Goal: Task Accomplishment & Management: Manage account settings

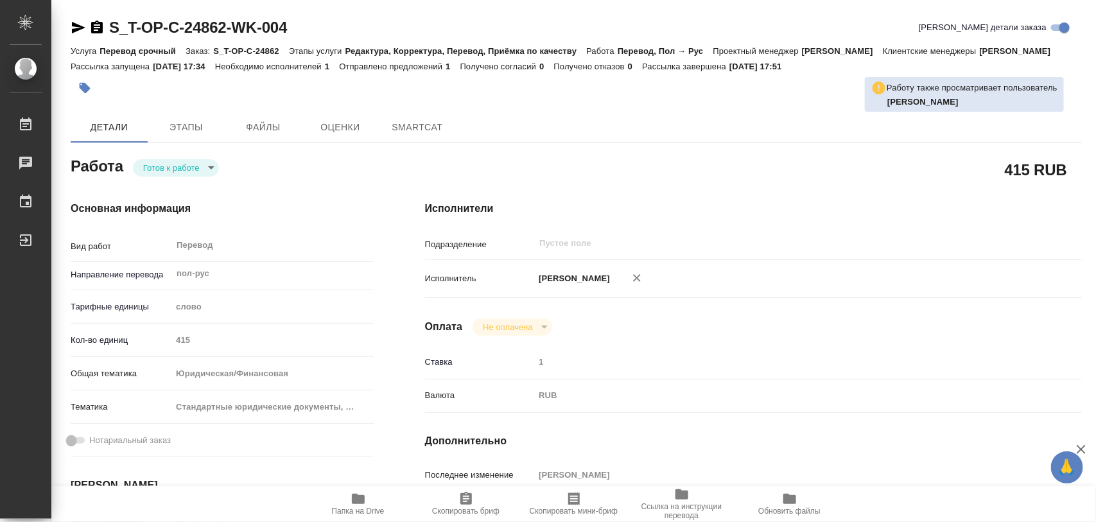
type textarea "x"
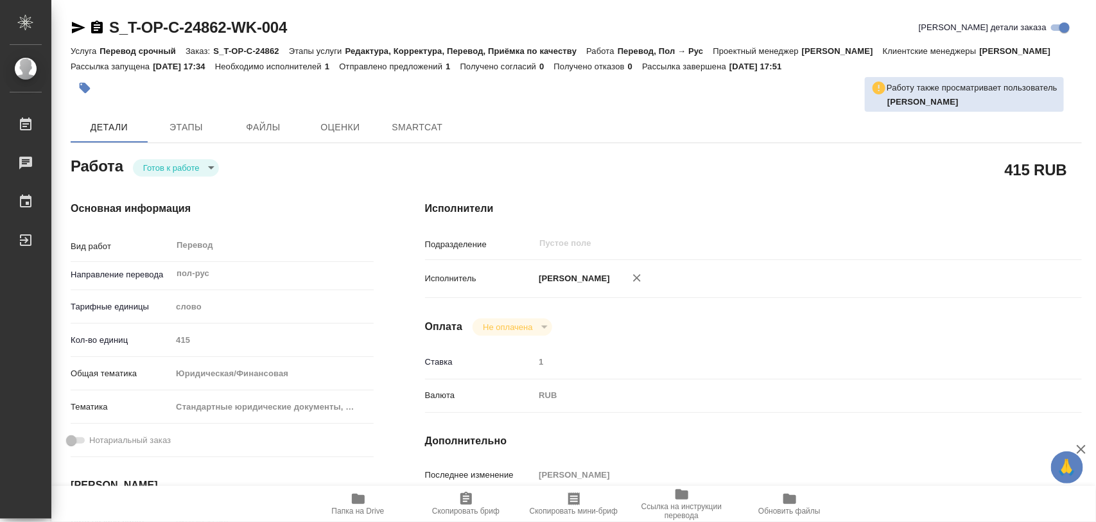
type textarea "x"
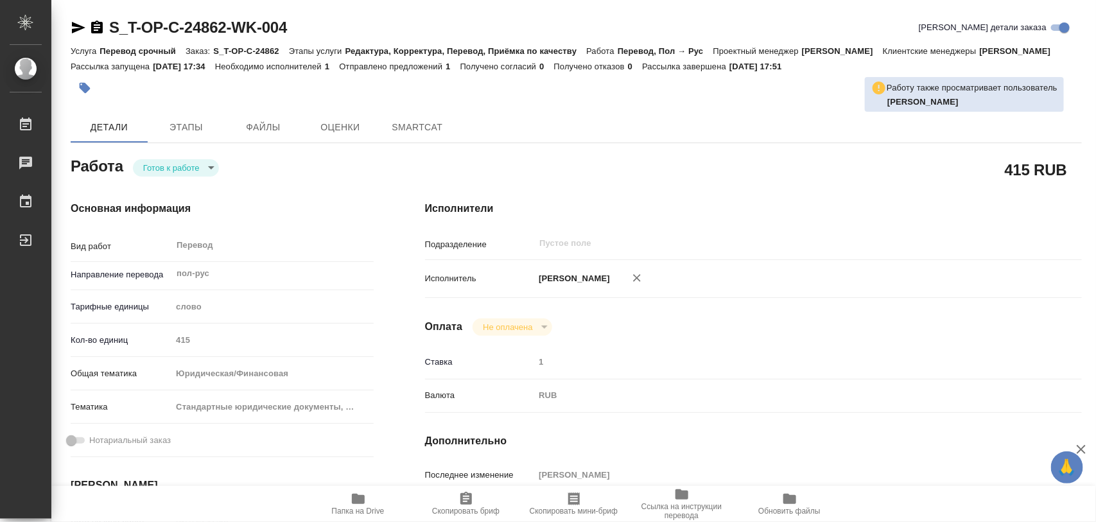
type textarea "x"
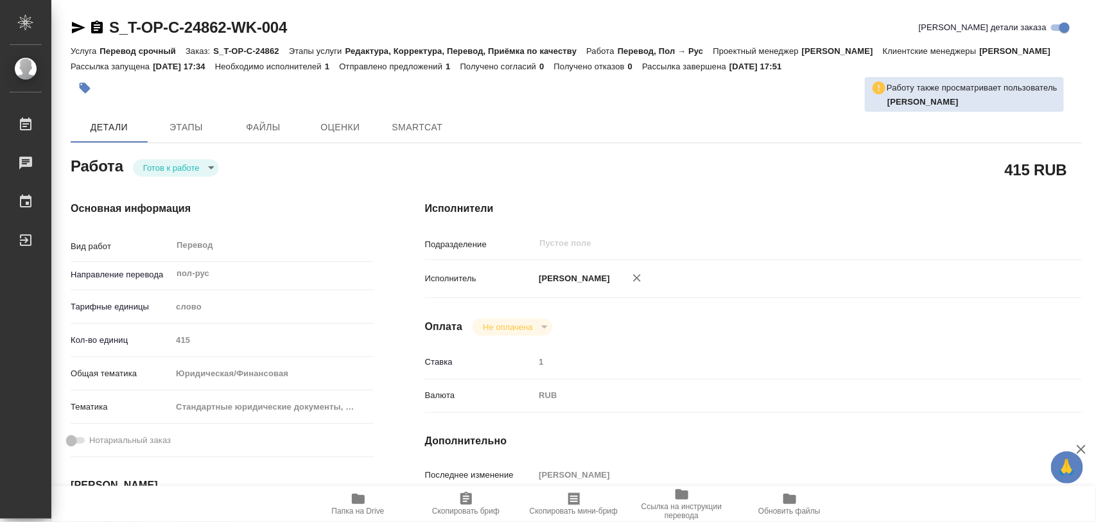
type textarea "x"
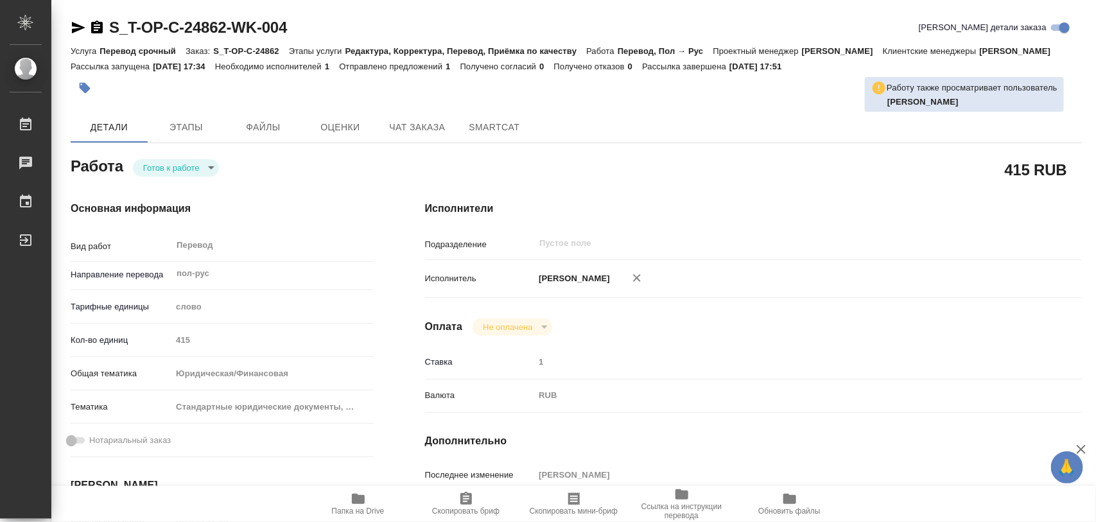
type textarea "x"
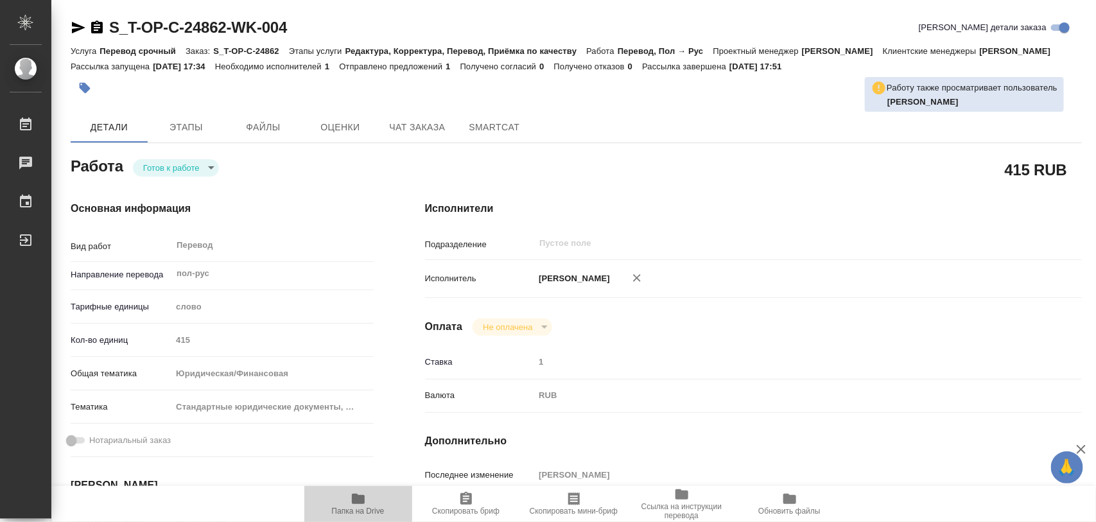
click at [365, 498] on icon "button" at bounding box center [358, 498] width 15 height 15
type textarea "x"
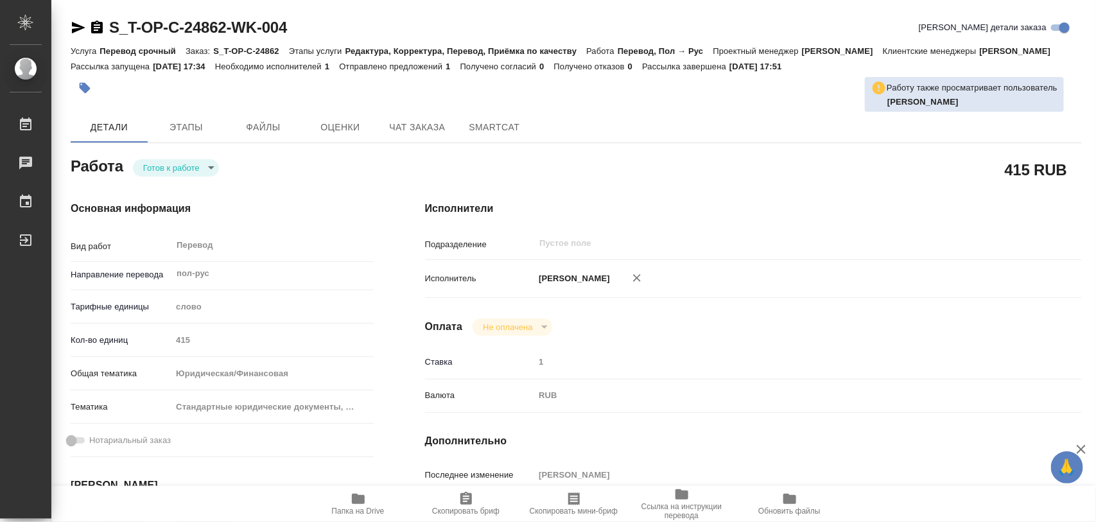
type textarea "x"
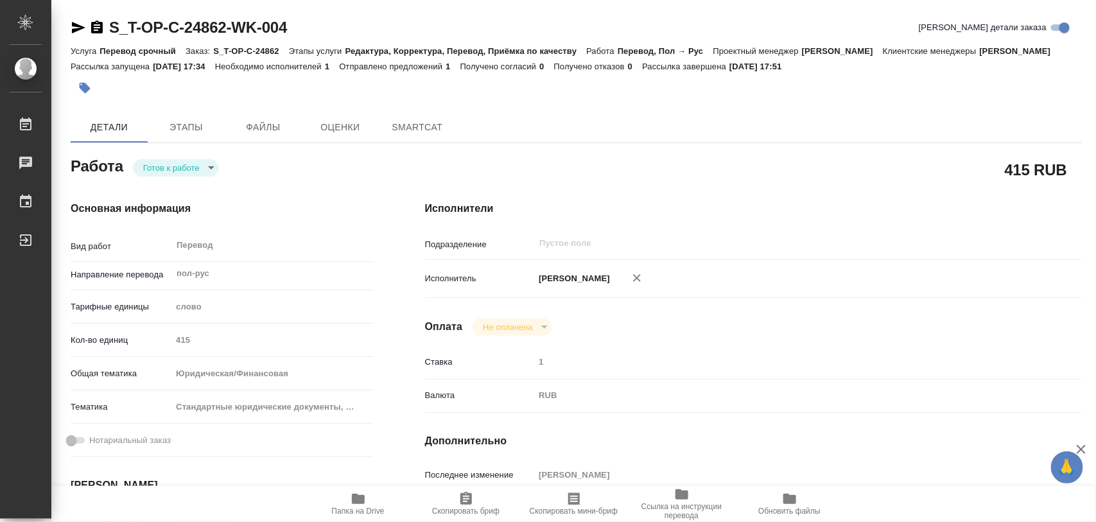
type textarea "x"
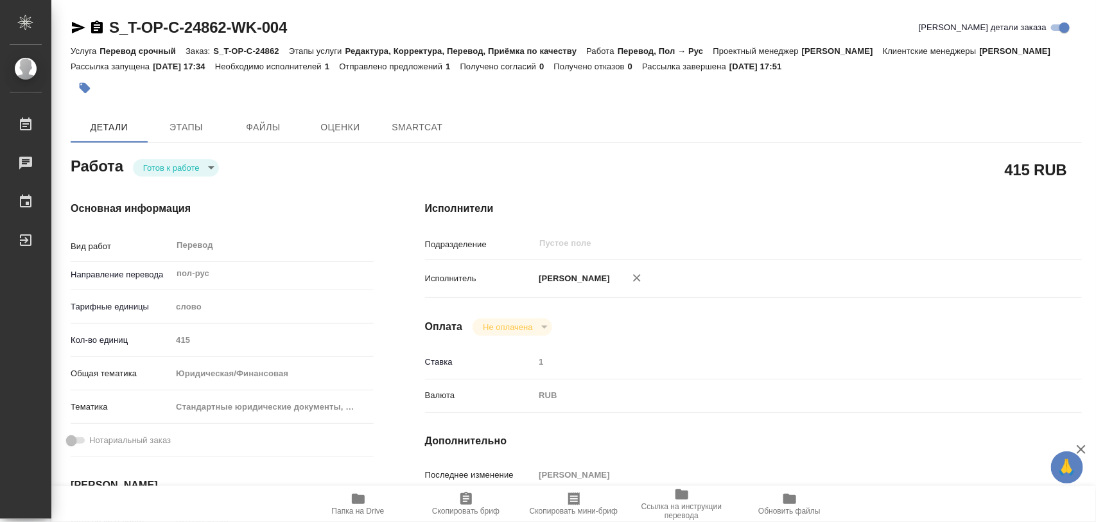
type textarea "x"
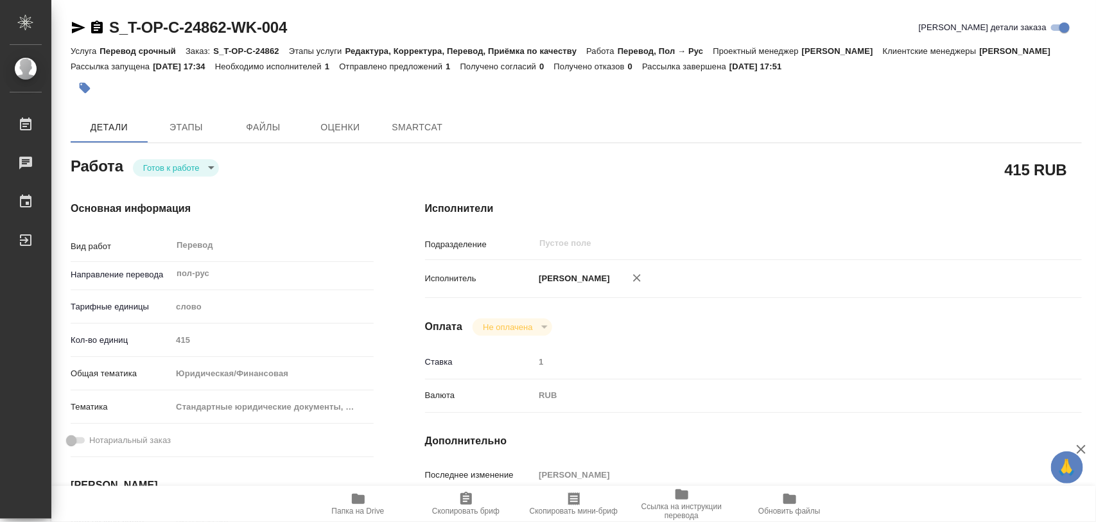
type textarea "x"
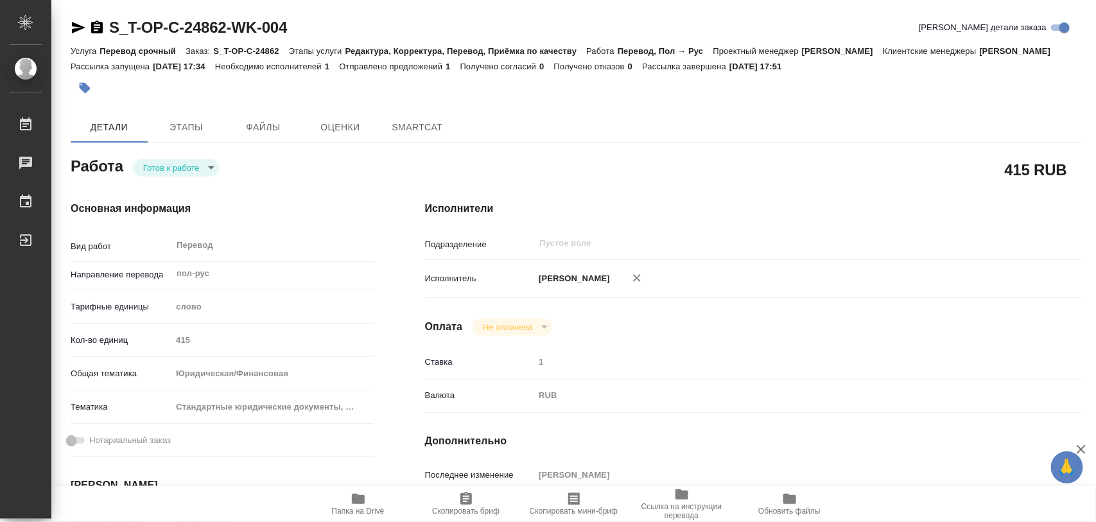
type textarea "x"
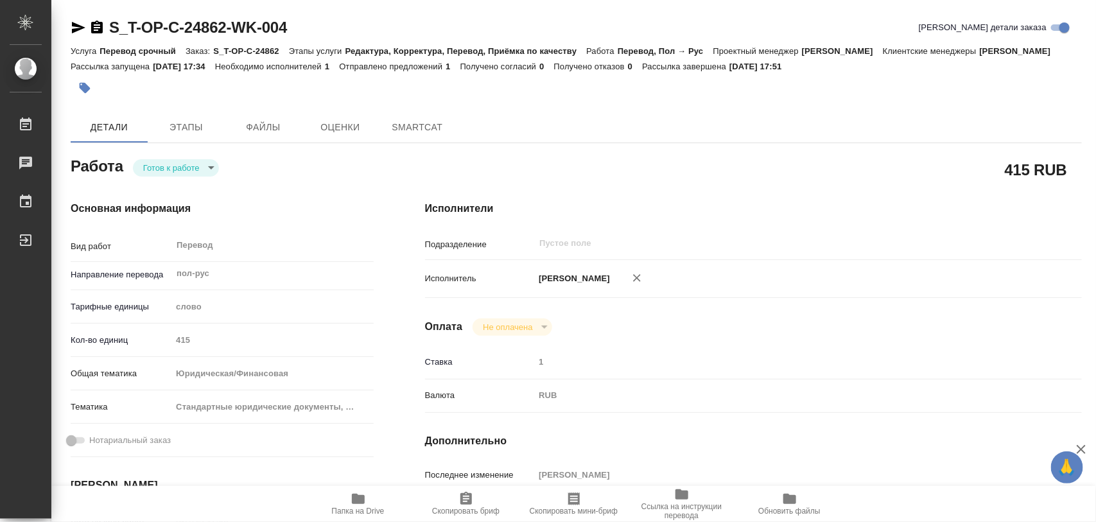
type textarea "x"
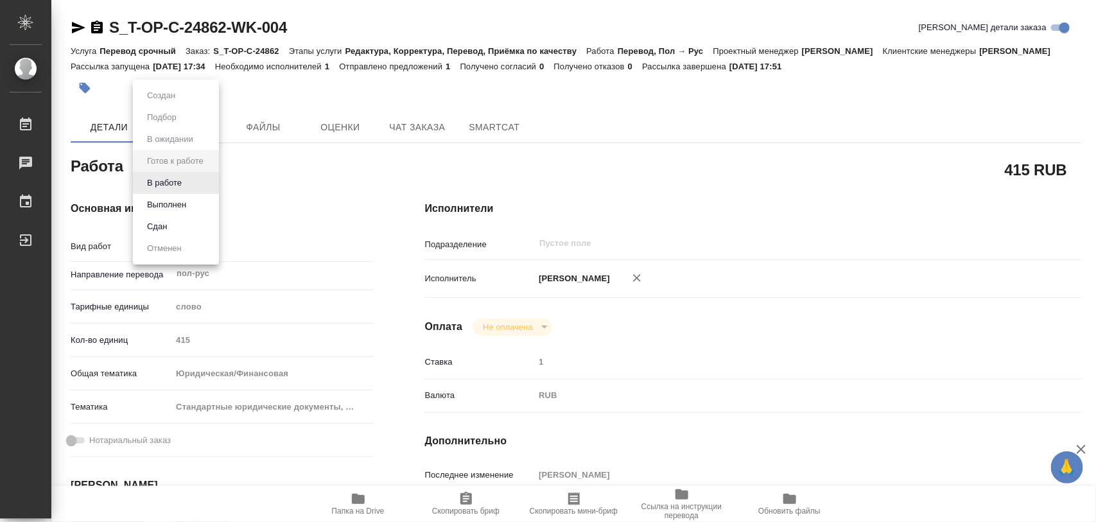
click at [210, 181] on body "🙏 .cls-1 fill:#fff; AWATERA Iglakov Maksim Работы Чаты График Выйти S_T-OP-C-24…" at bounding box center [548, 261] width 1096 height 522
type textarea "x"
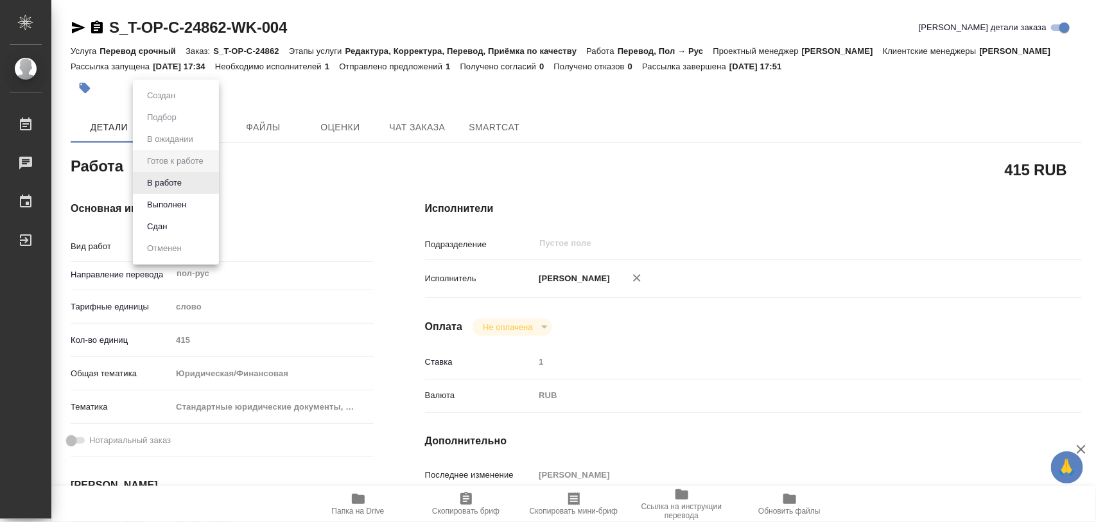
type textarea "x"
click at [175, 198] on button "Выполнен" at bounding box center [166, 205] width 47 height 14
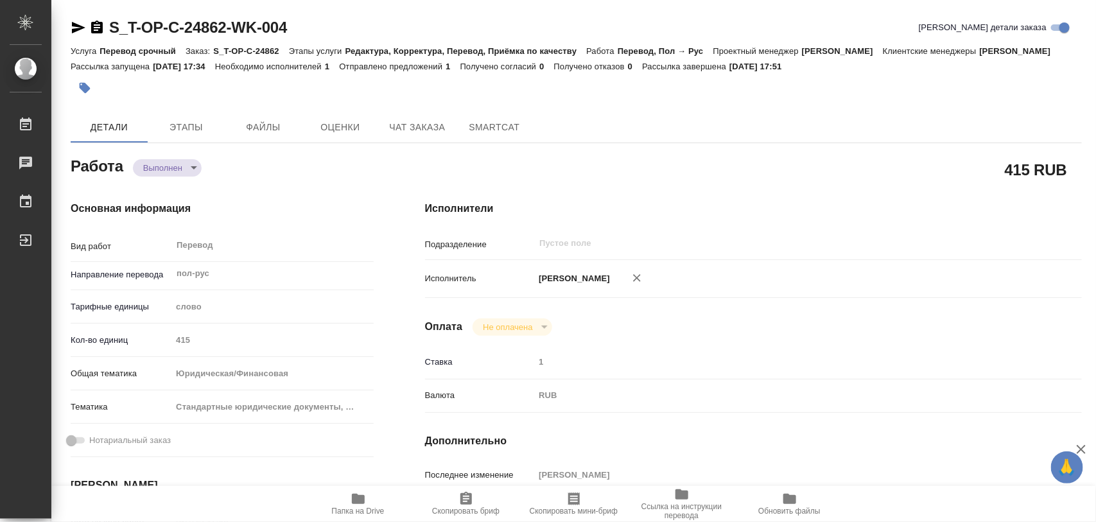
type textarea "x"
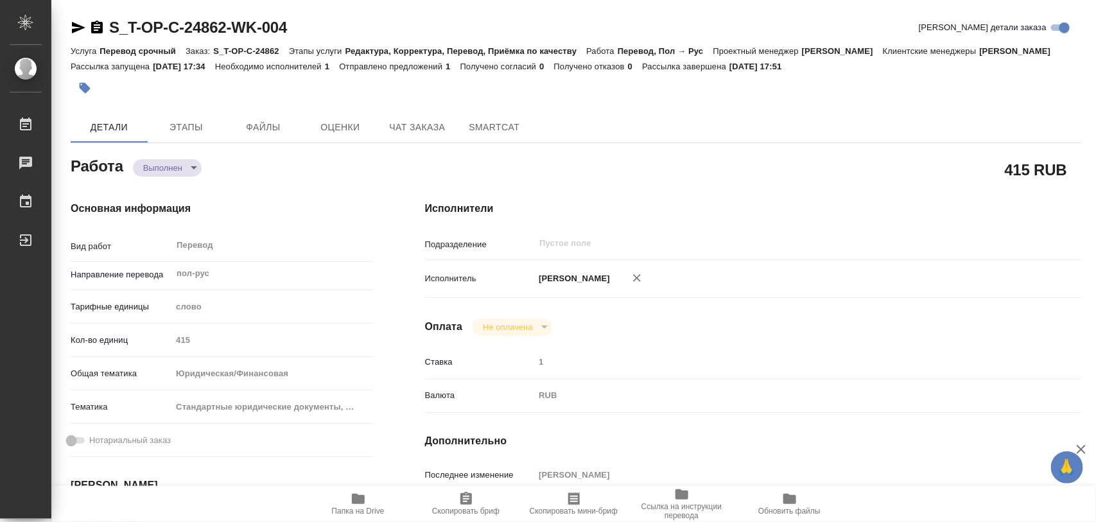
type textarea "x"
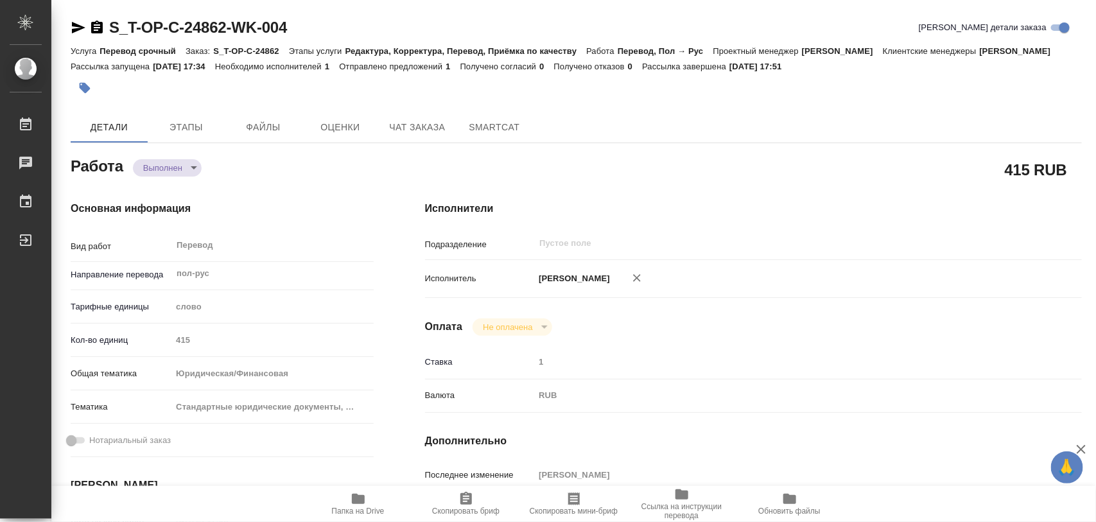
type textarea "x"
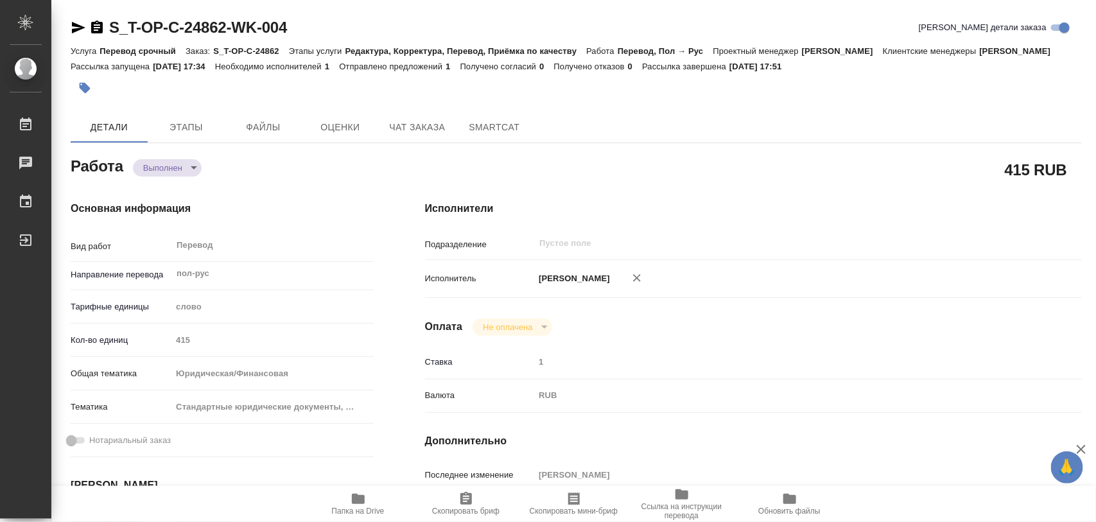
type textarea "x"
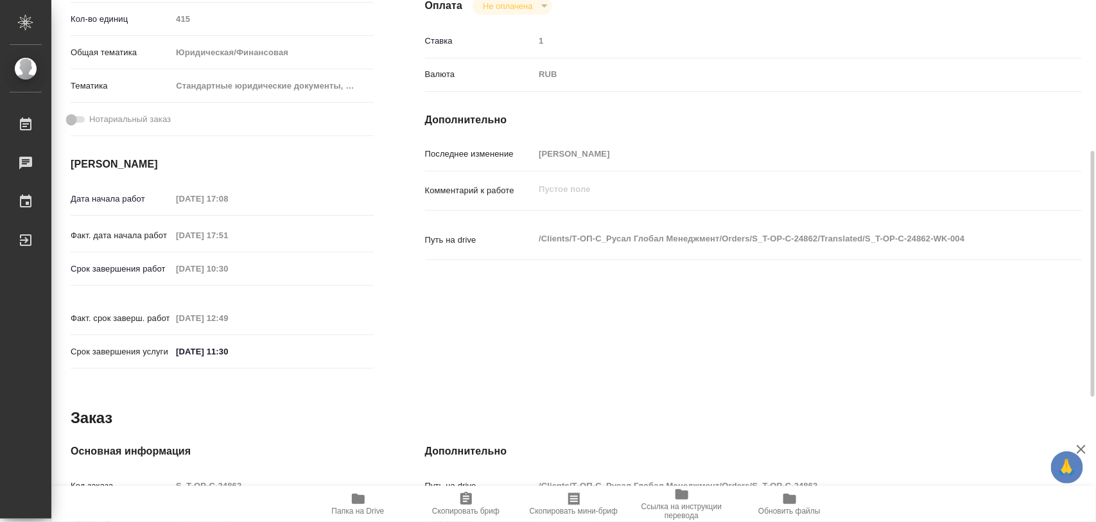
scroll to position [588, 0]
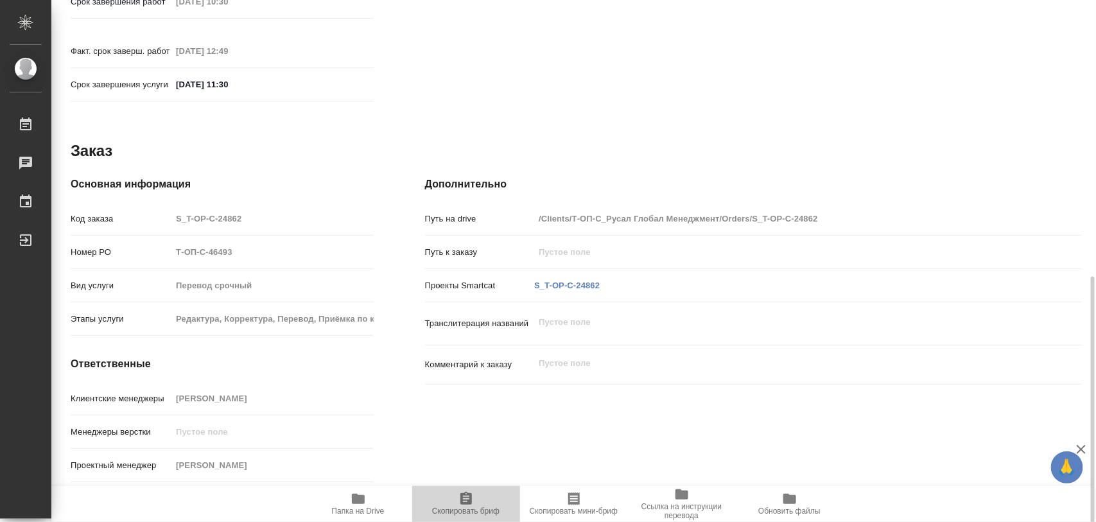
click at [462, 505] on icon "button" at bounding box center [466, 498] width 12 height 13
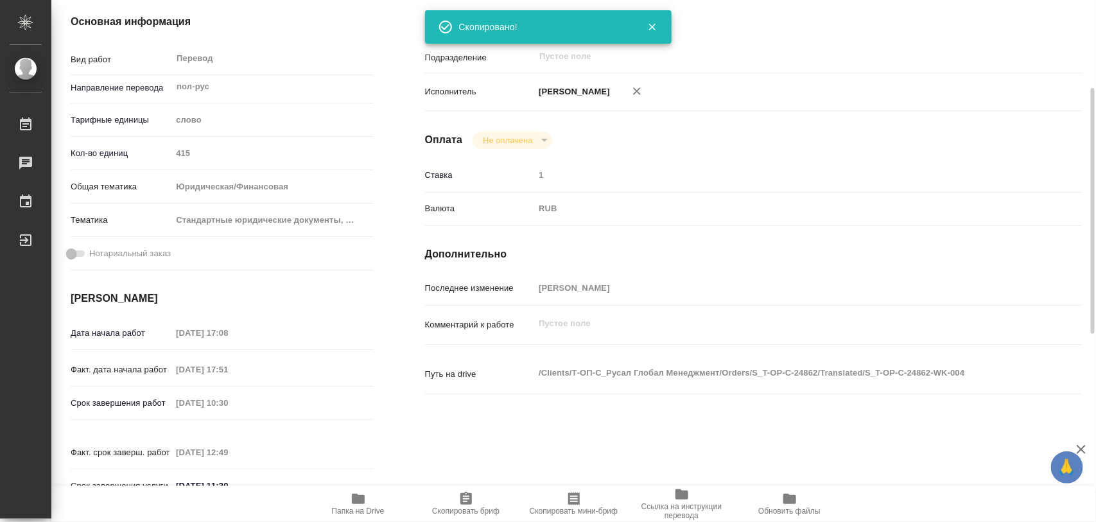
scroll to position [0, 0]
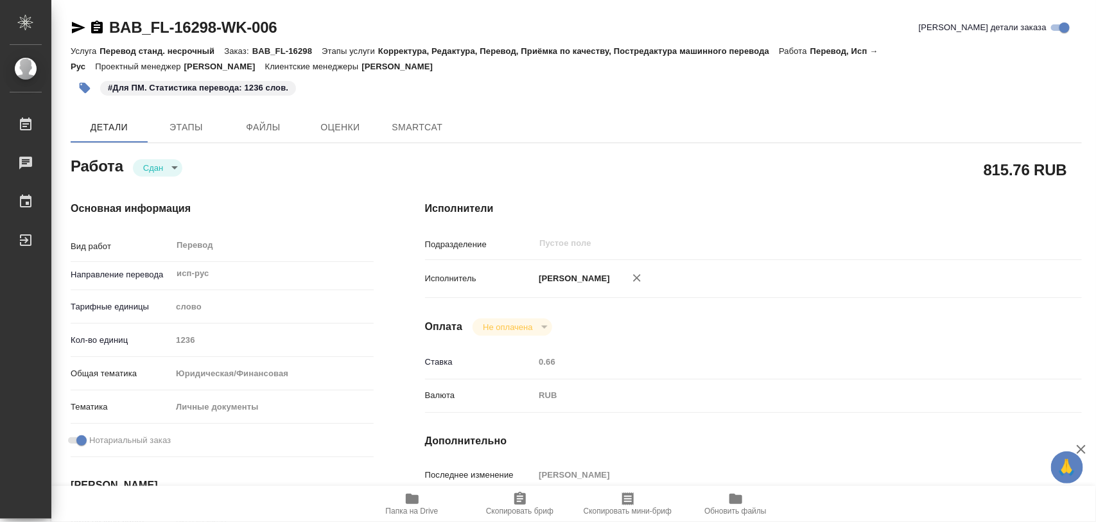
type textarea "x"
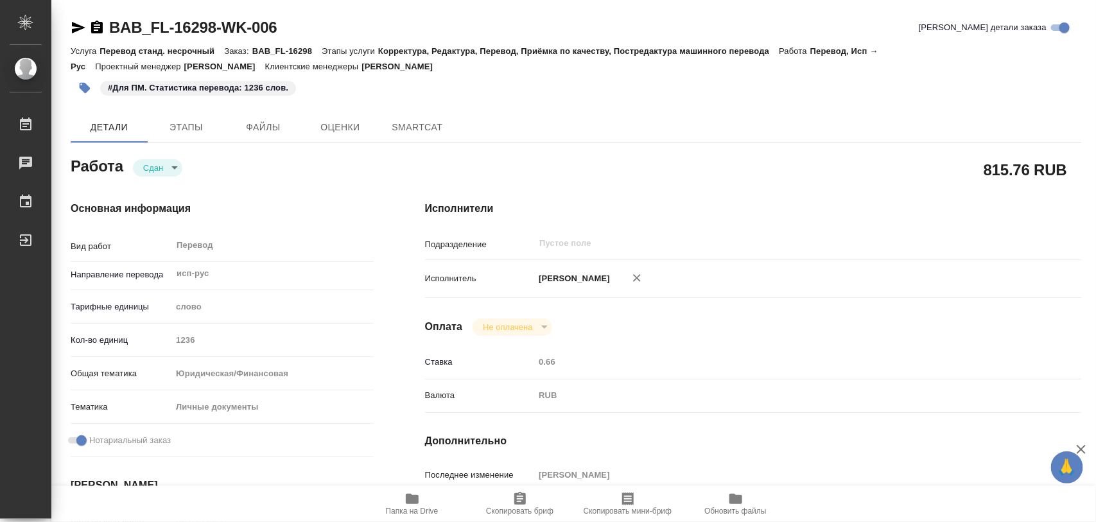
type textarea "x"
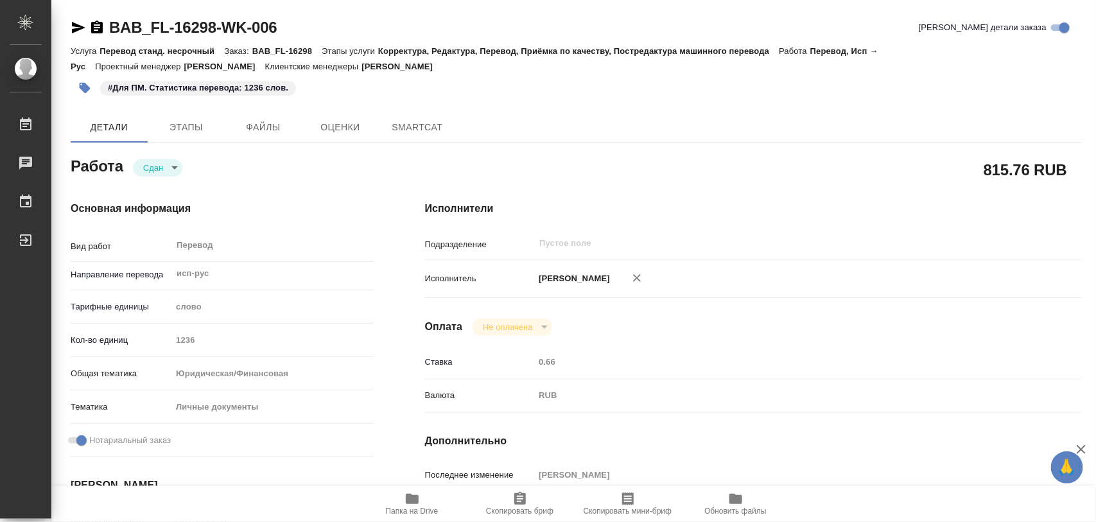
type textarea "x"
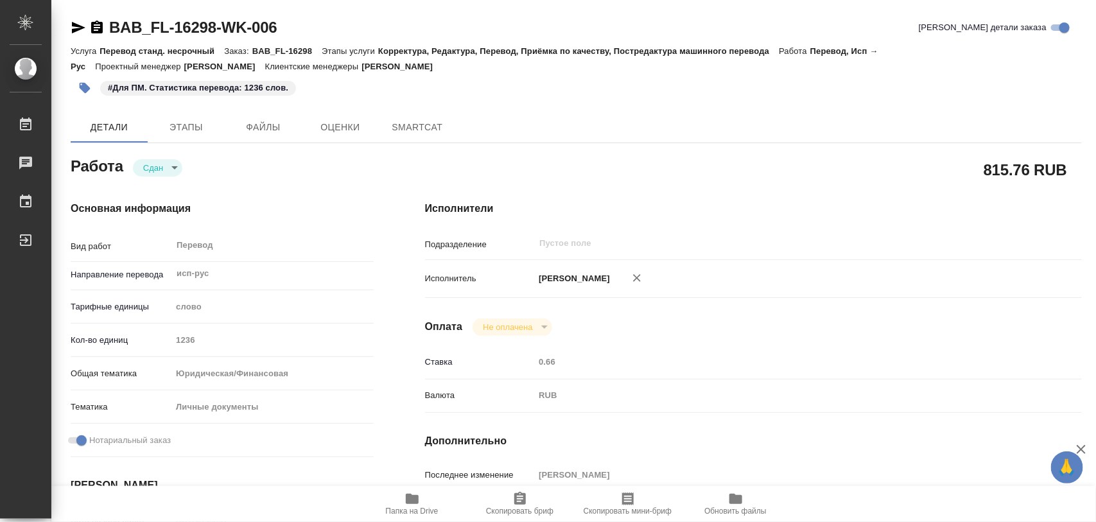
type textarea "x"
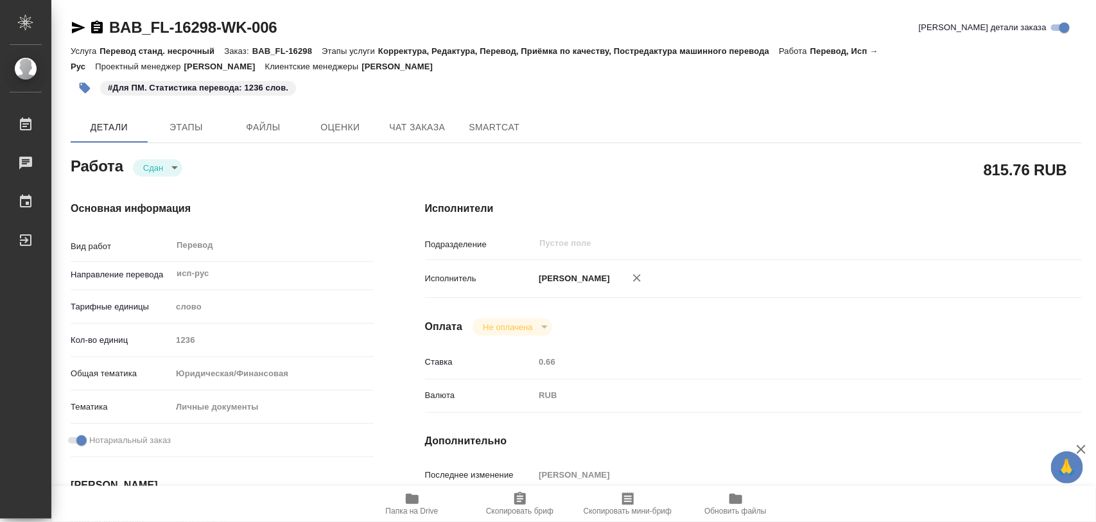
click at [415, 496] on icon "button" at bounding box center [412, 499] width 13 height 10
type textarea "x"
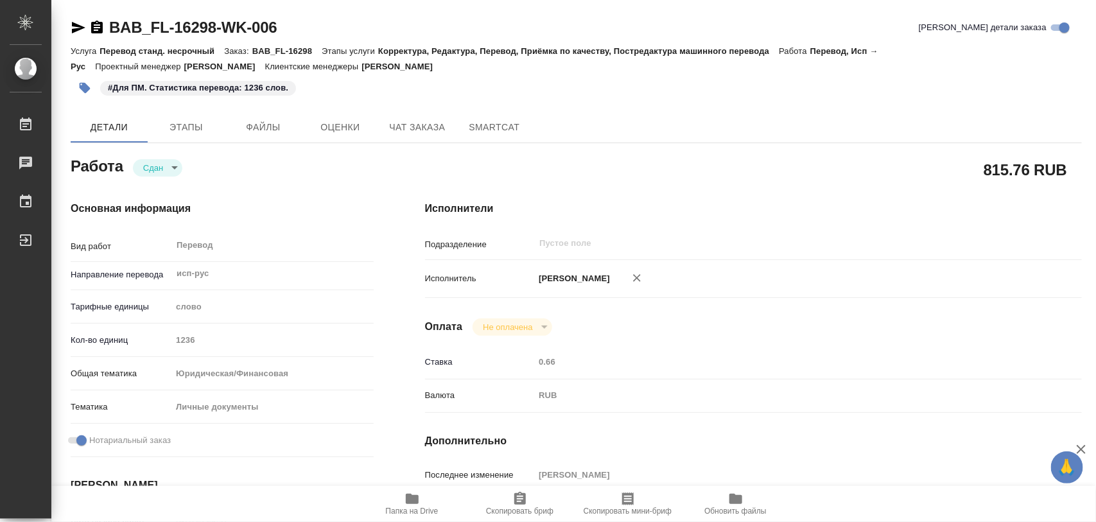
type textarea "x"
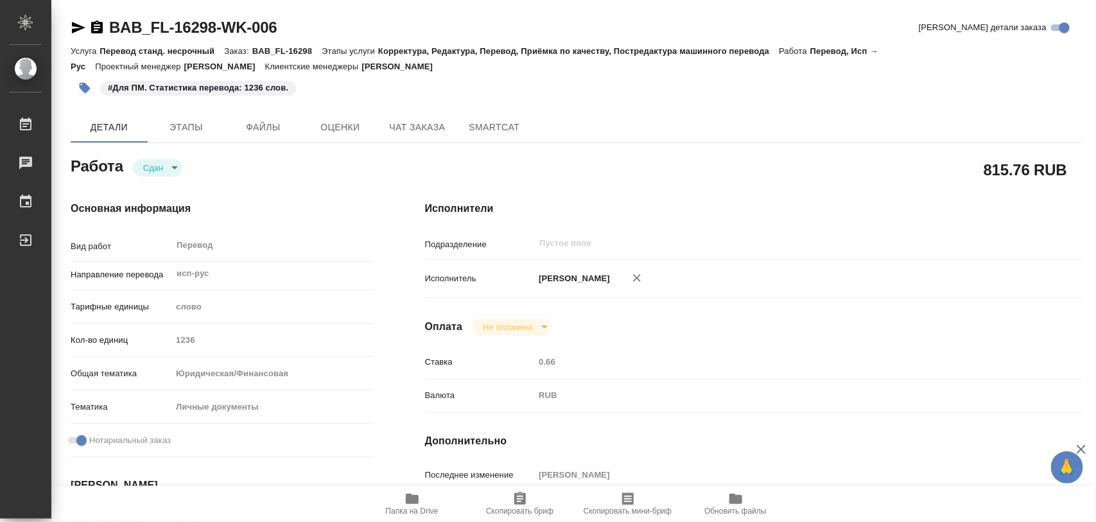
type textarea "x"
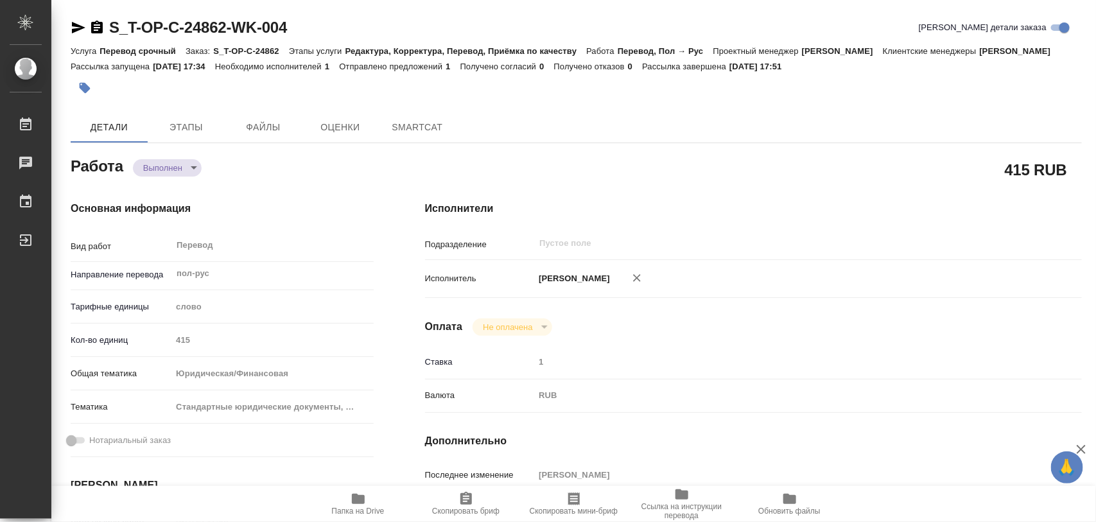
type textarea "x"
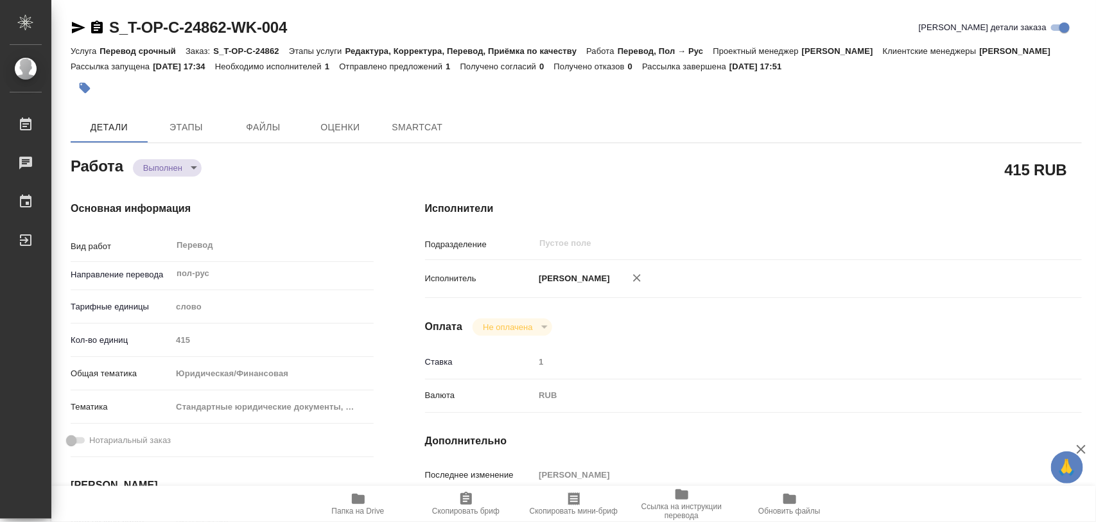
type textarea "x"
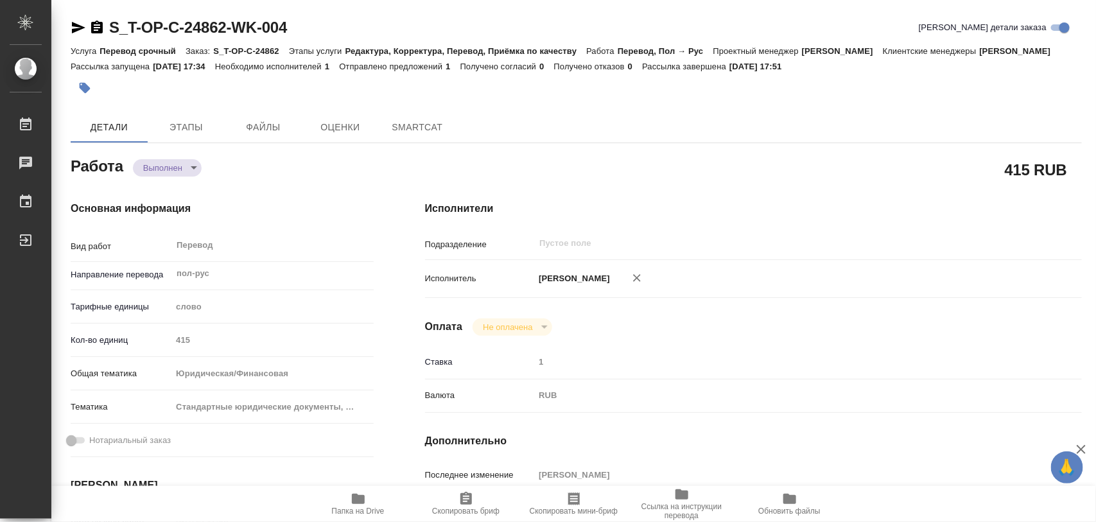
type textarea "x"
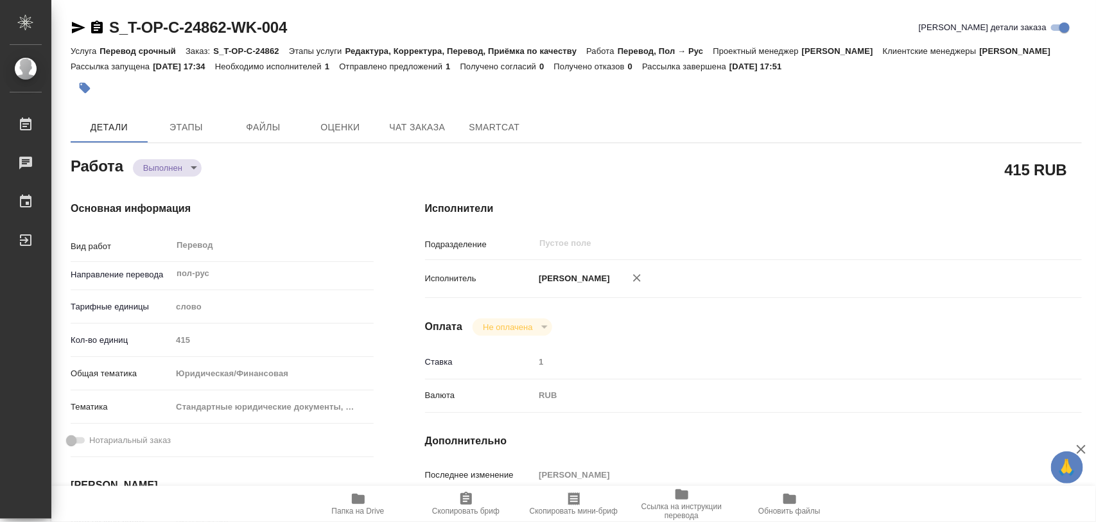
type textarea "x"
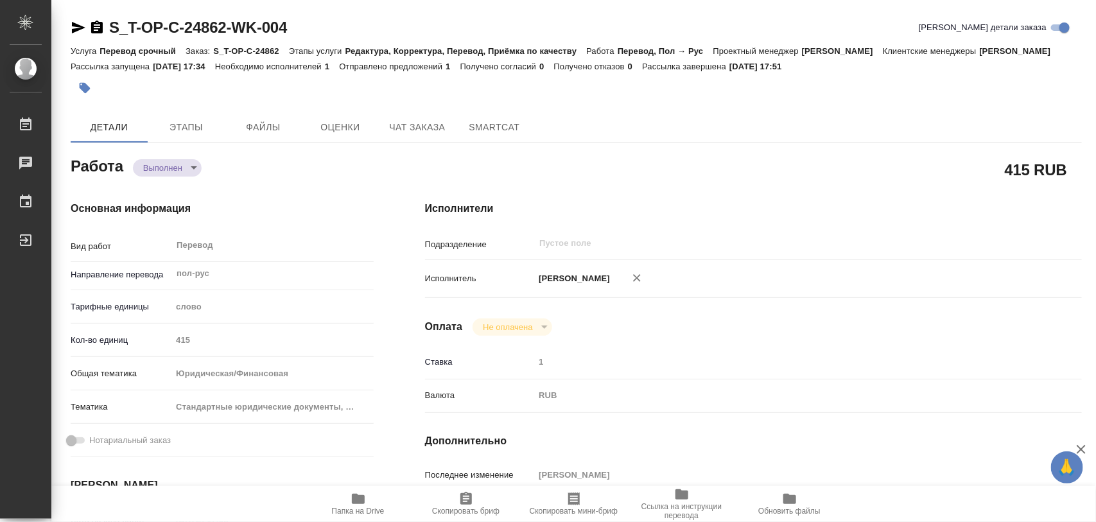
type textarea "x"
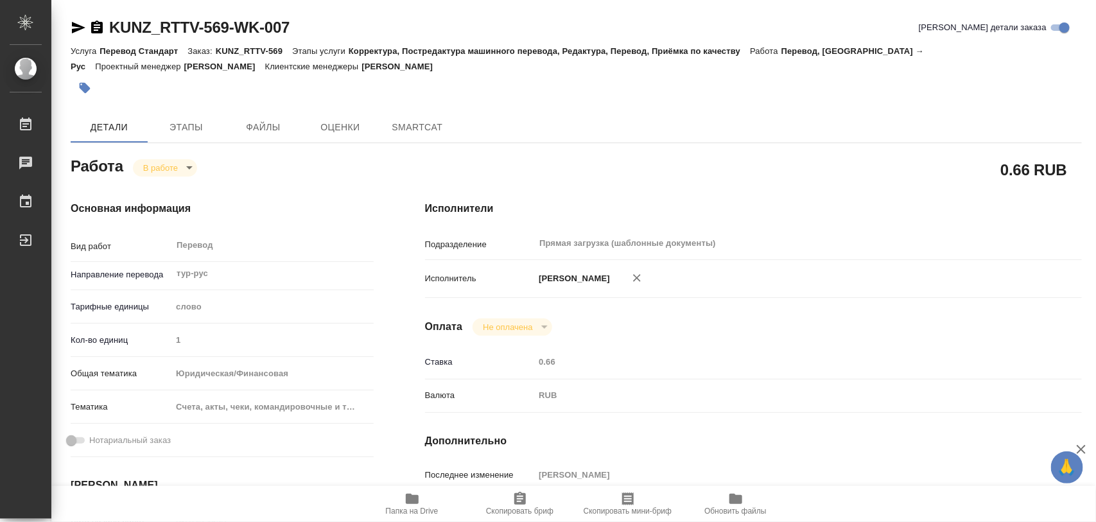
type textarea "x"
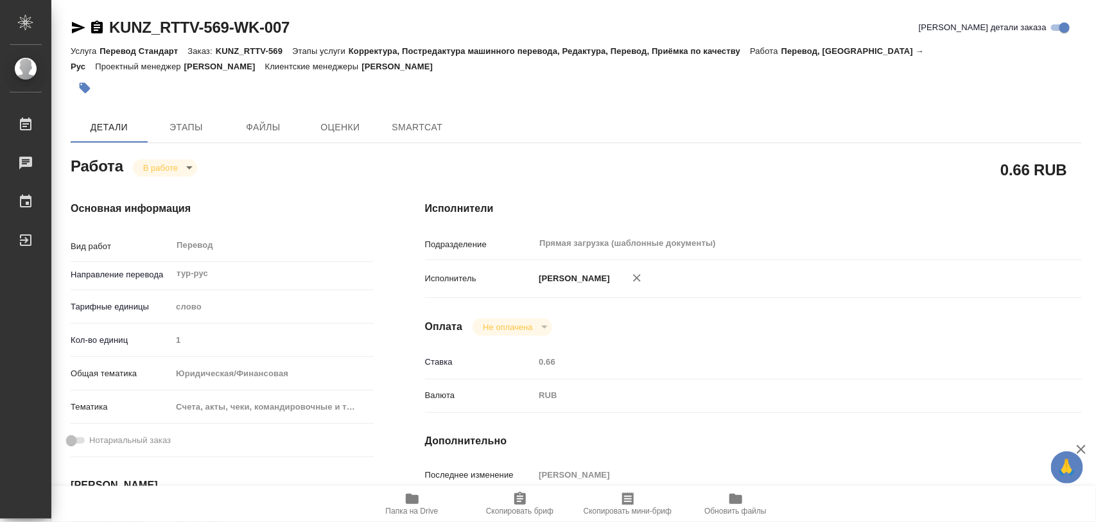
type textarea "x"
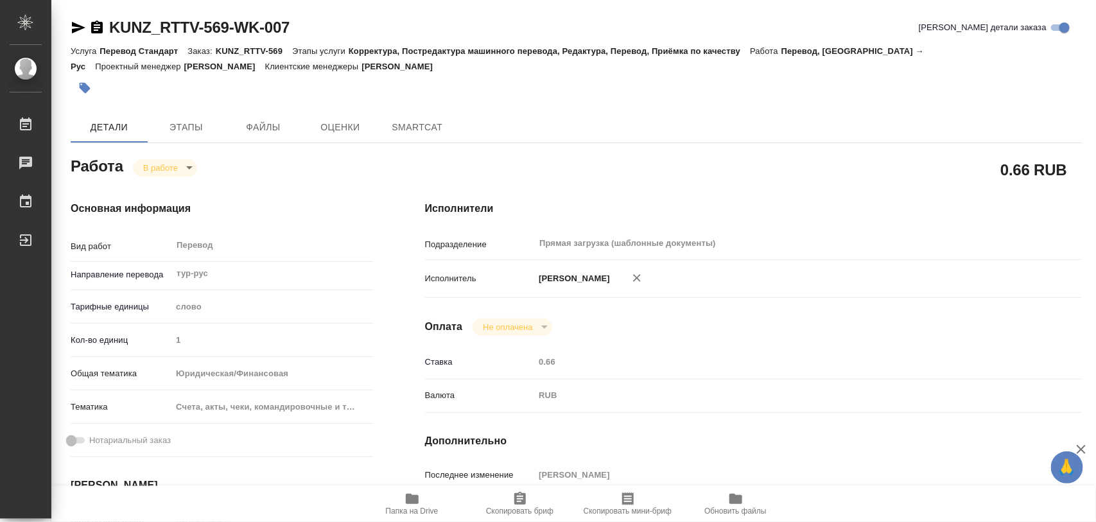
type textarea "x"
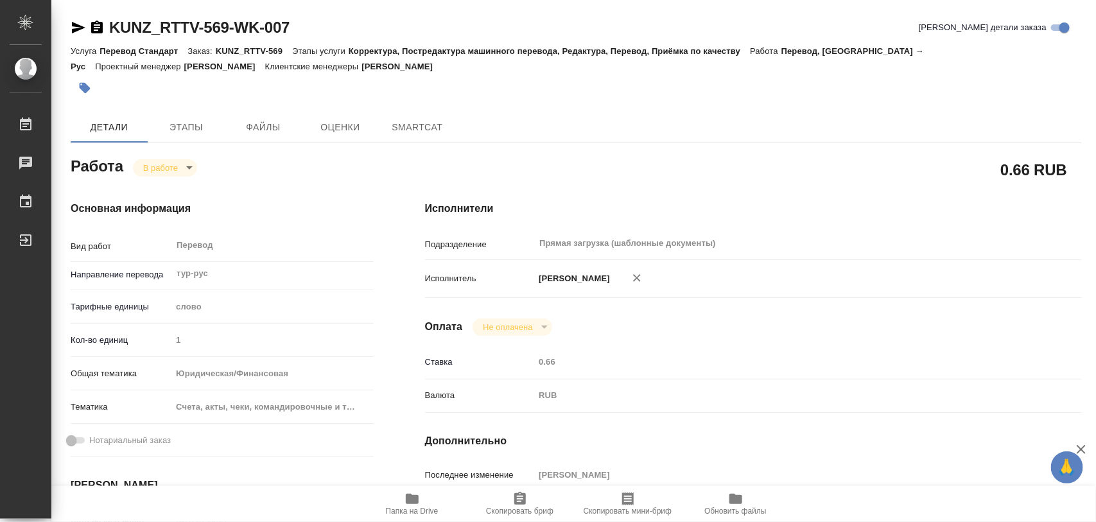
type textarea "x"
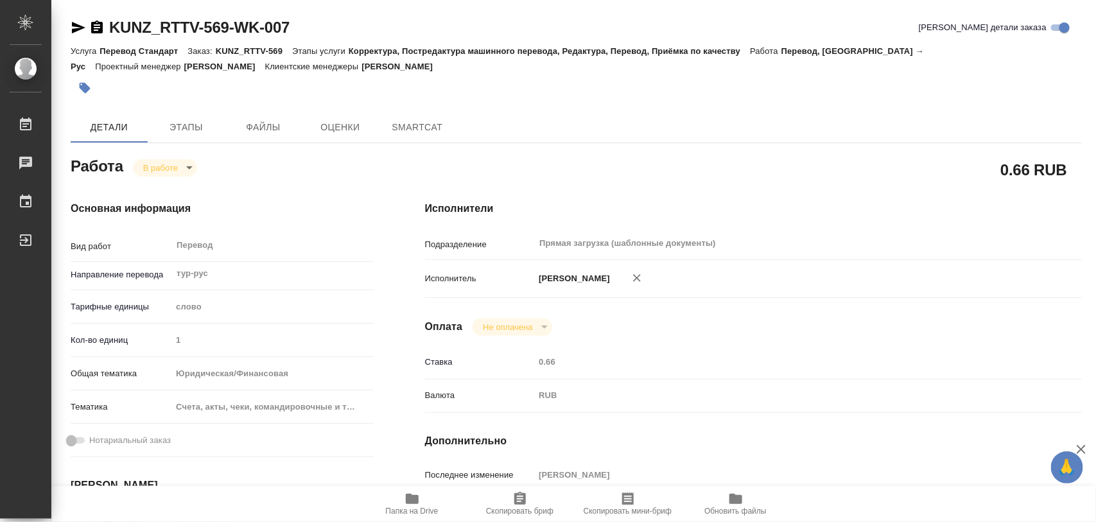
type textarea "x"
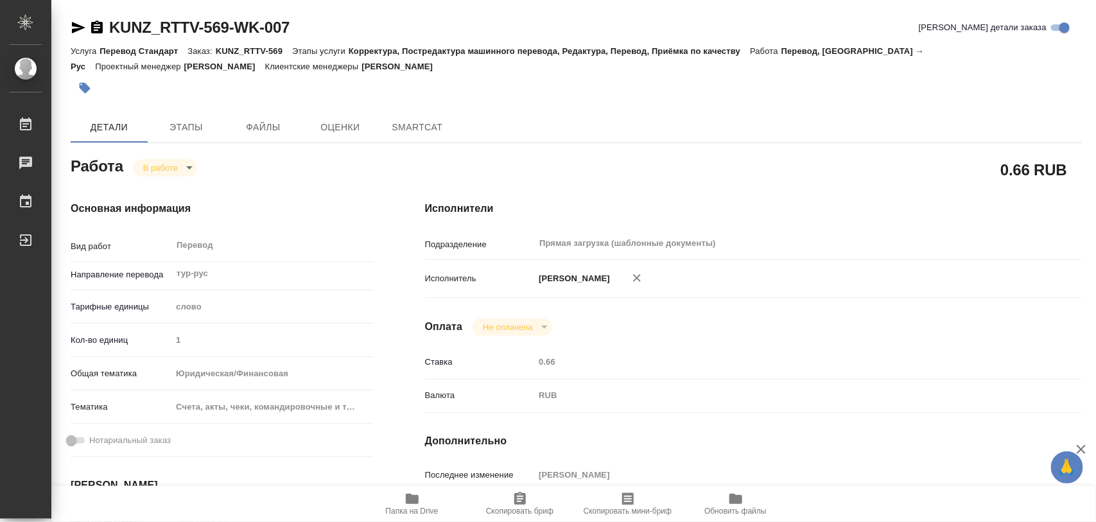
type textarea "x"
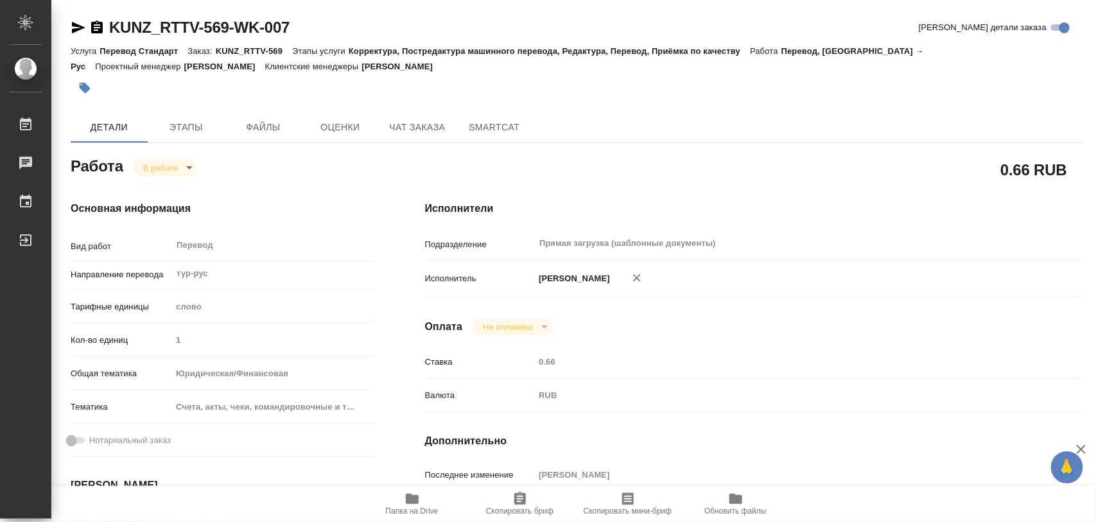
type textarea "x"
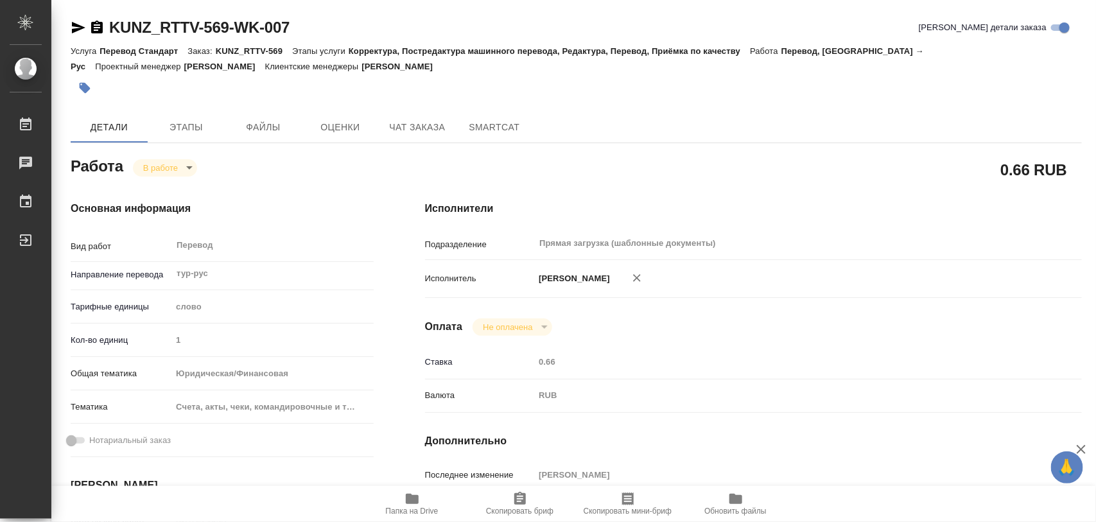
type textarea "x"
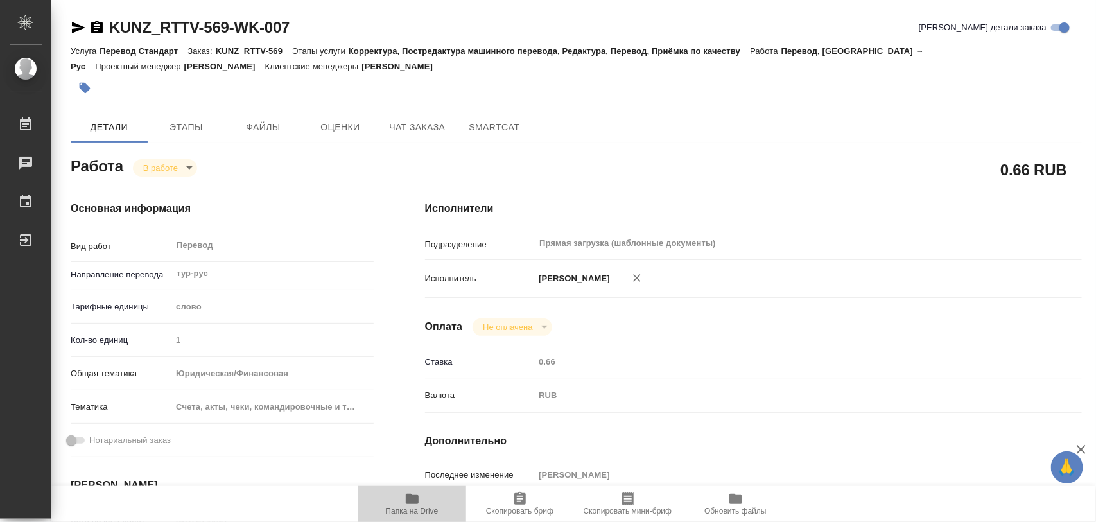
click at [421, 498] on span "Папка на Drive" at bounding box center [412, 503] width 92 height 24
type textarea "x"
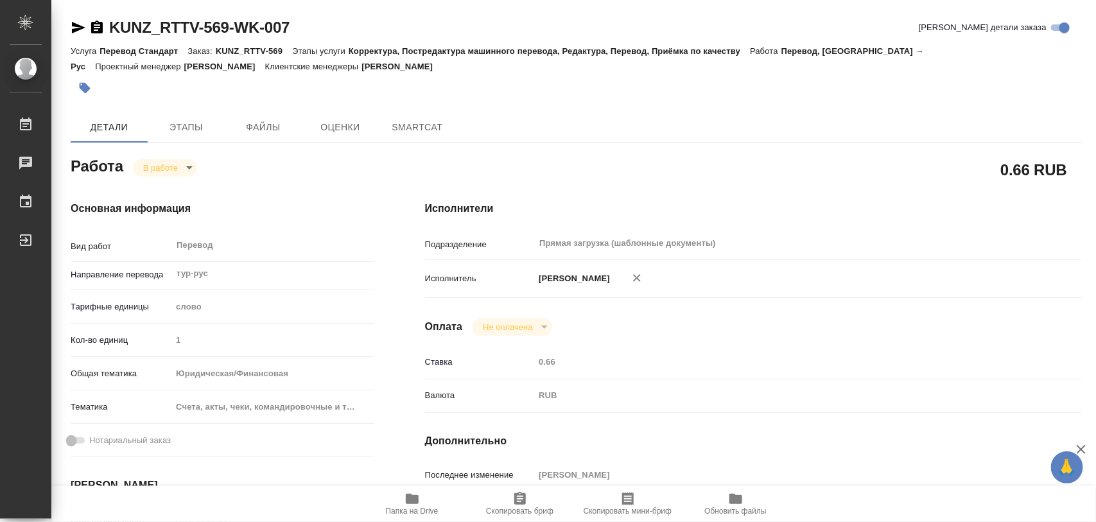
type textarea "x"
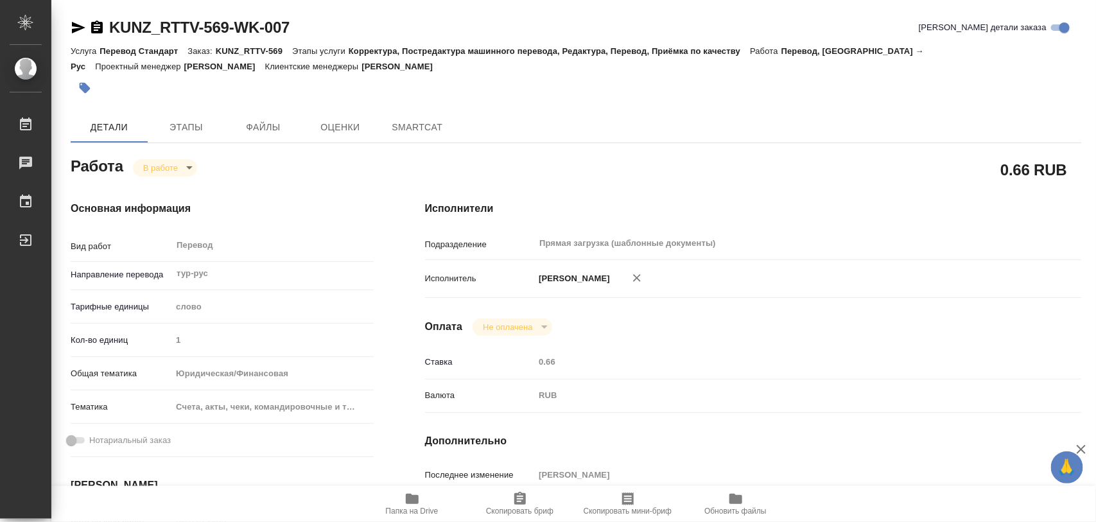
type textarea "x"
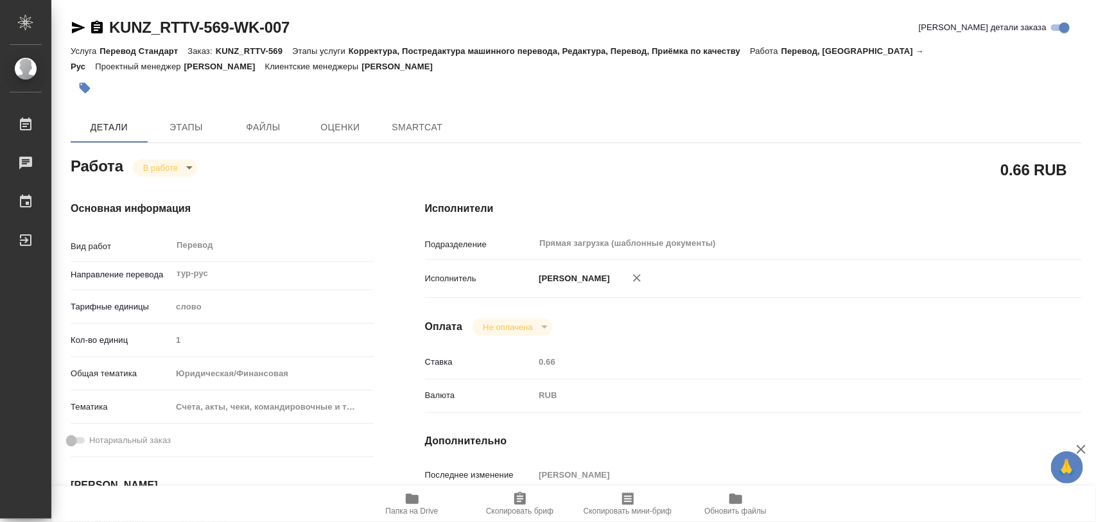
type textarea "x"
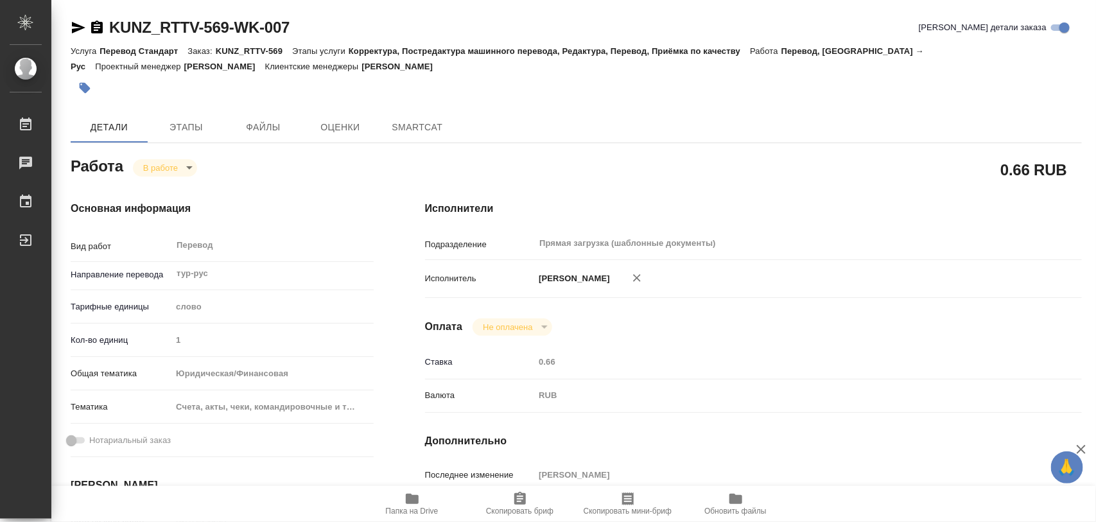
type textarea "x"
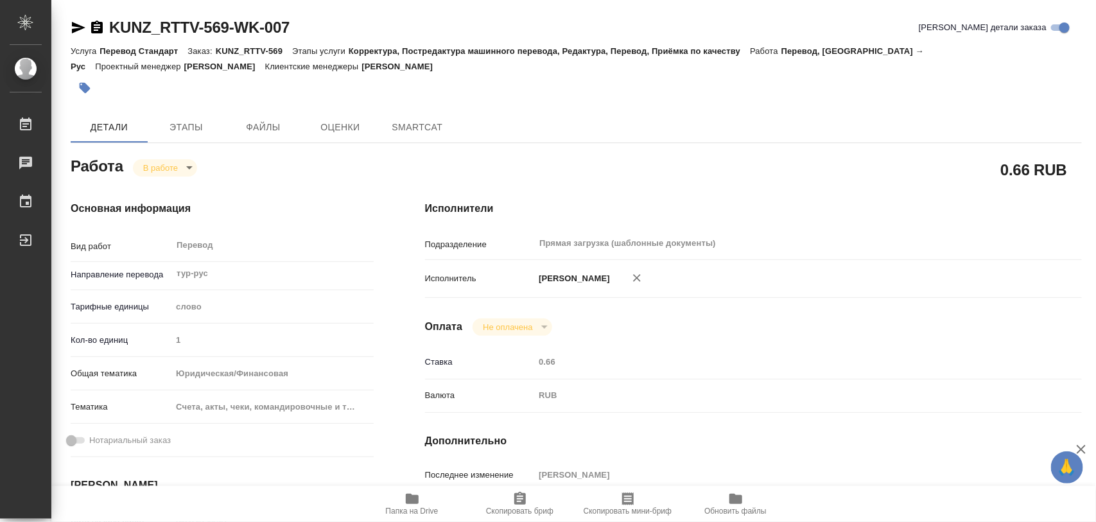
type textarea "x"
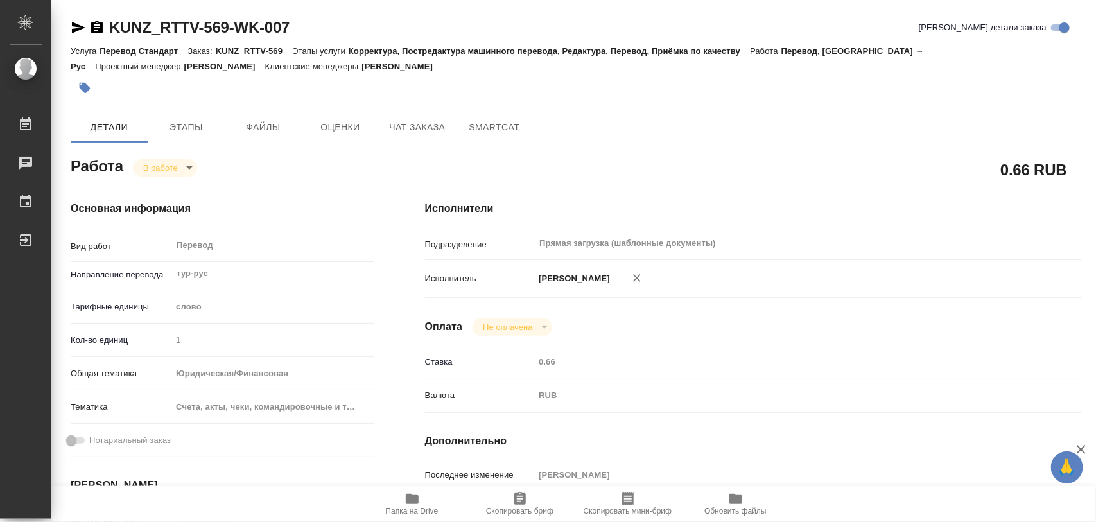
type textarea "x"
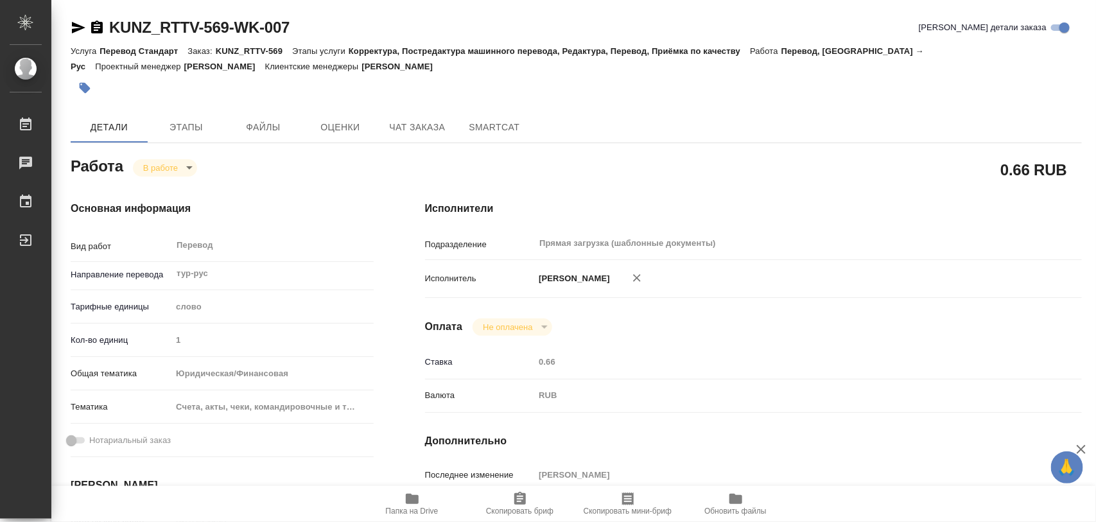
type textarea "x"
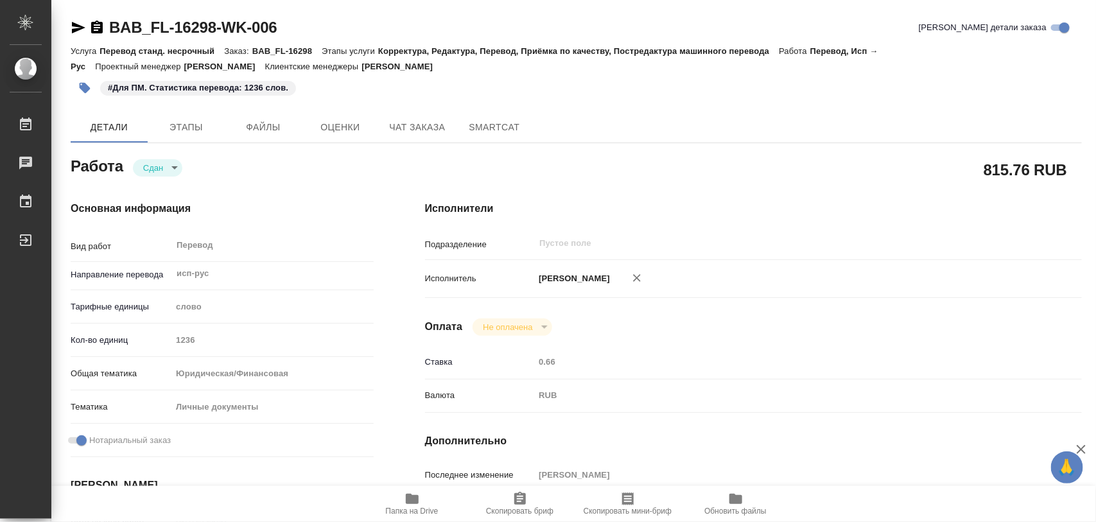
click at [412, 511] on span "Папка на Drive" at bounding box center [412, 511] width 53 height 9
drag, startPoint x: 289, startPoint y: 22, endPoint x: 107, endPoint y: 31, distance: 182.5
click at [107, 31] on div "BAB_FL-16298-WK-006 Кратко детали заказа" at bounding box center [576, 27] width 1011 height 21
copy link "BAB_FL-16298-WK-006"
type textarea "x"
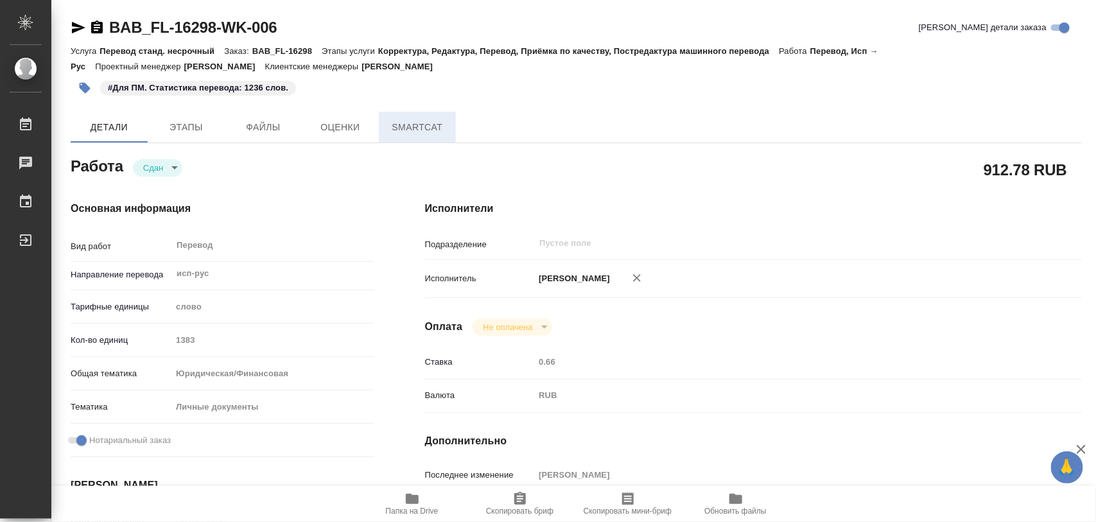
type textarea "x"
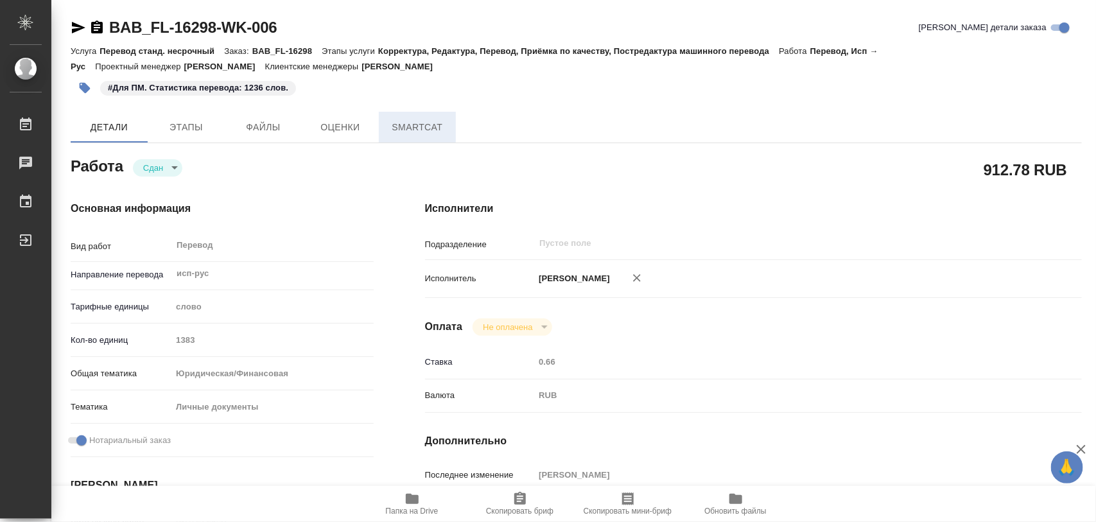
type textarea "x"
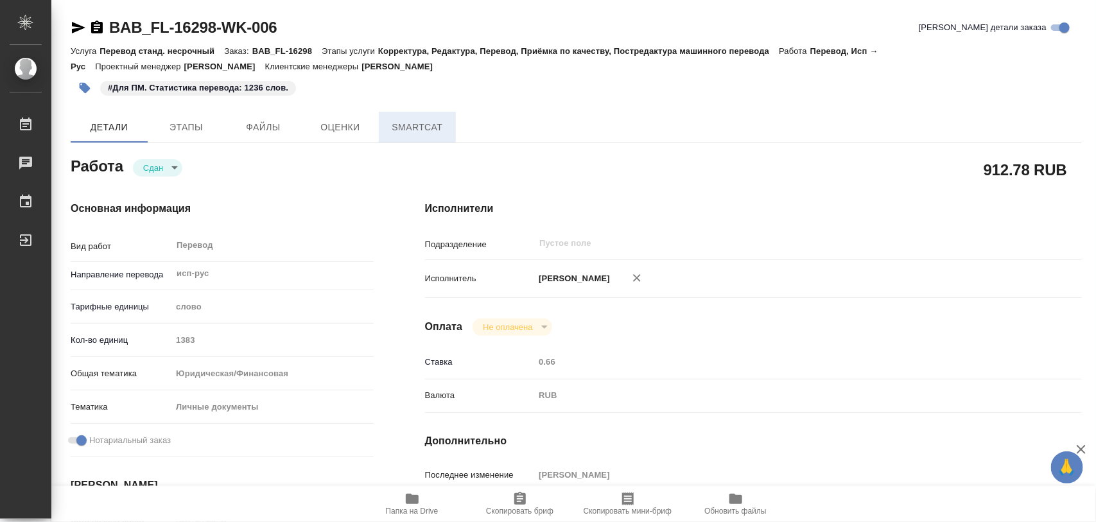
type textarea "x"
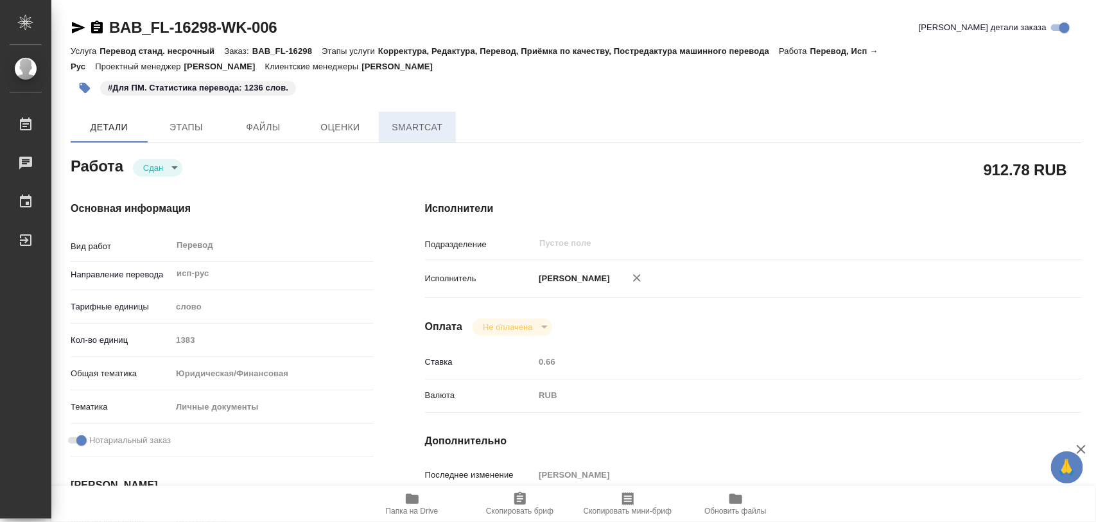
type textarea "x"
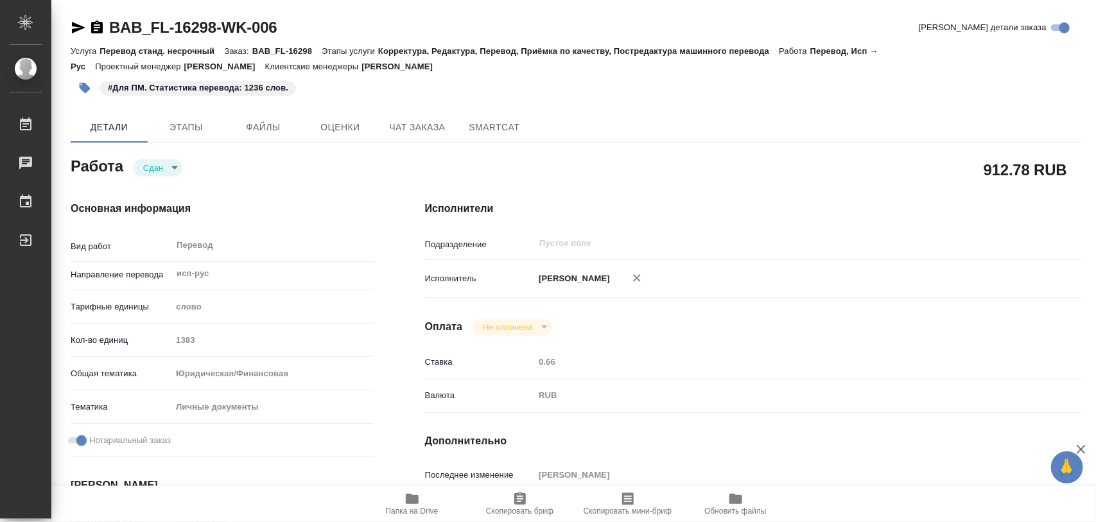
type textarea "x"
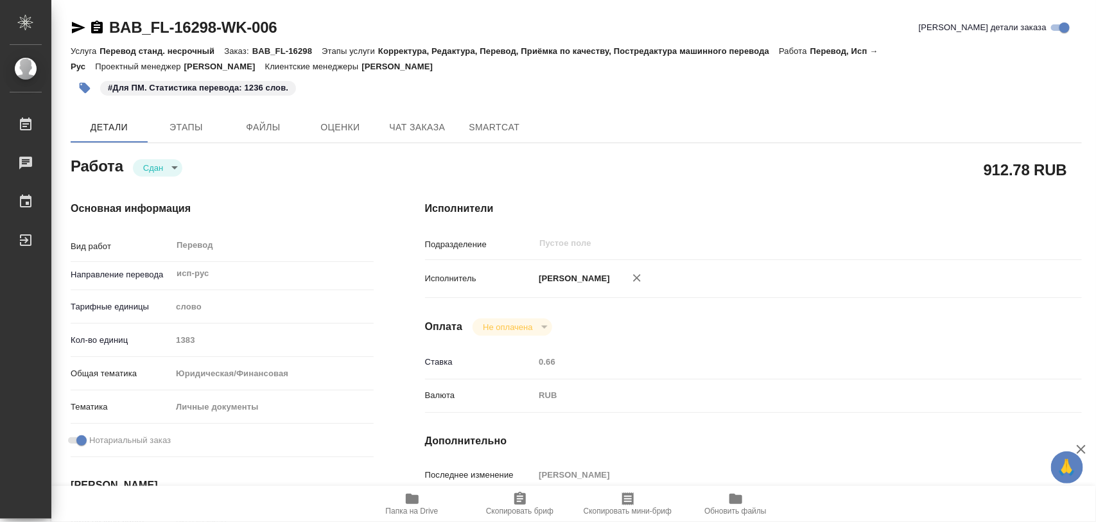
type textarea "x"
click at [83, 85] on icon "button" at bounding box center [85, 88] width 11 height 11
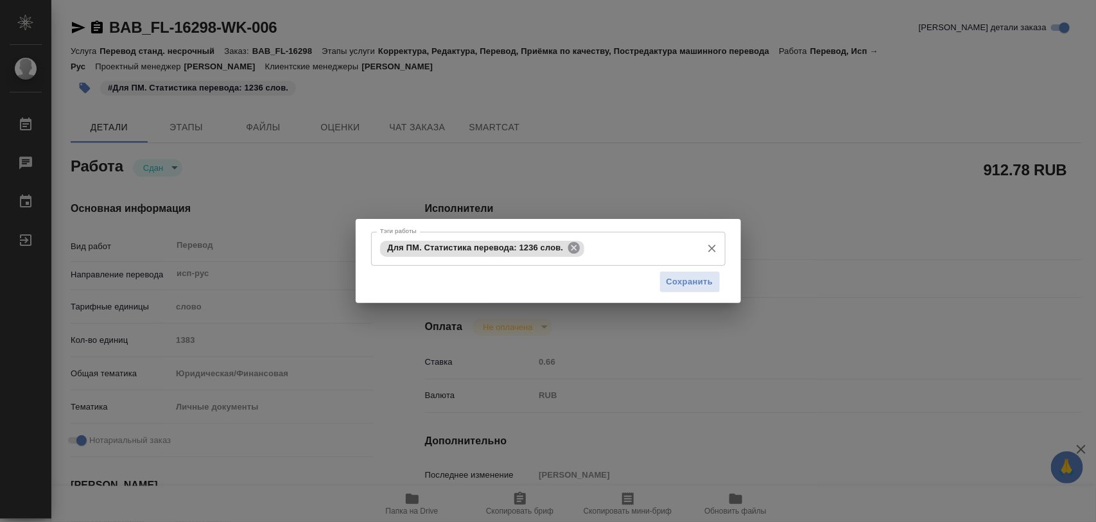
click at [573, 245] on icon at bounding box center [574, 248] width 12 height 12
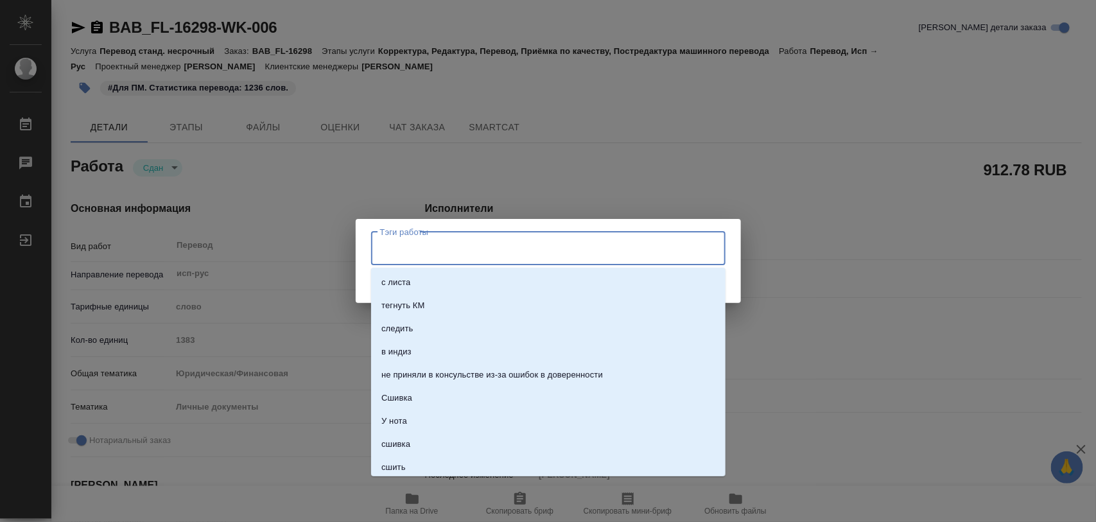
click at [572, 242] on input "Тэги работы" at bounding box center [536, 249] width 318 height 22
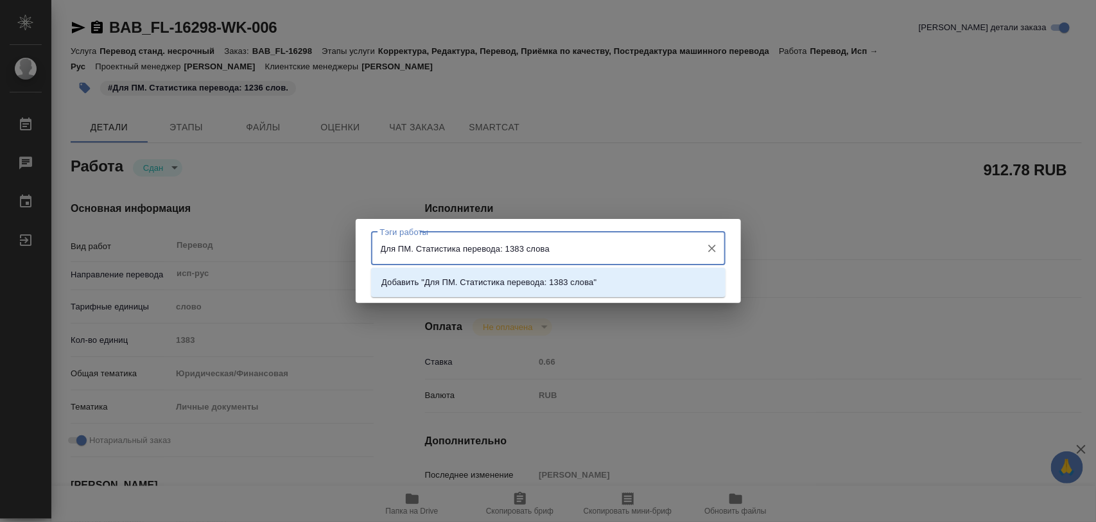
type input "Для ПМ. Статистика перевода: 1383 слова."
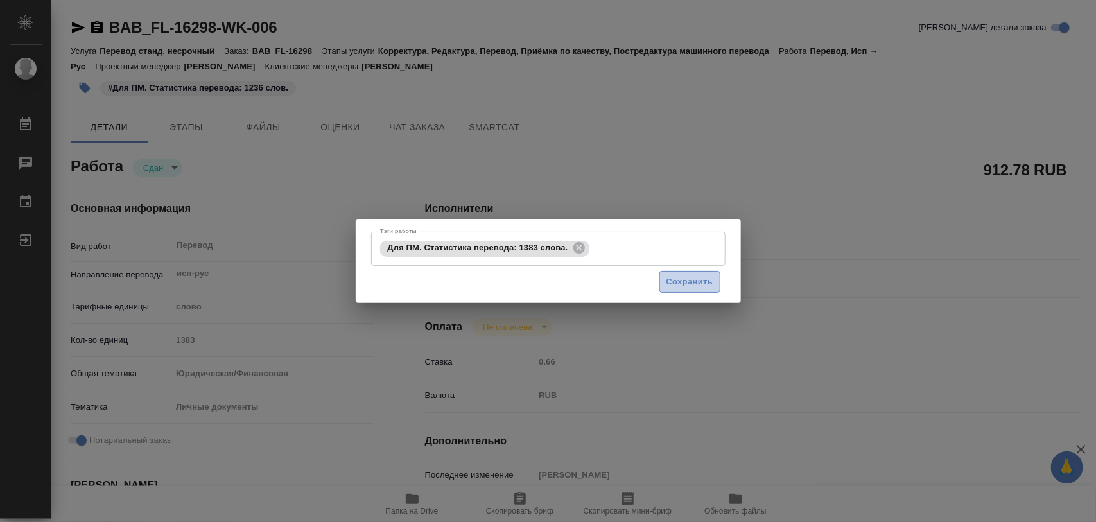
click at [692, 283] on span "Сохранить" at bounding box center [689, 282] width 47 height 15
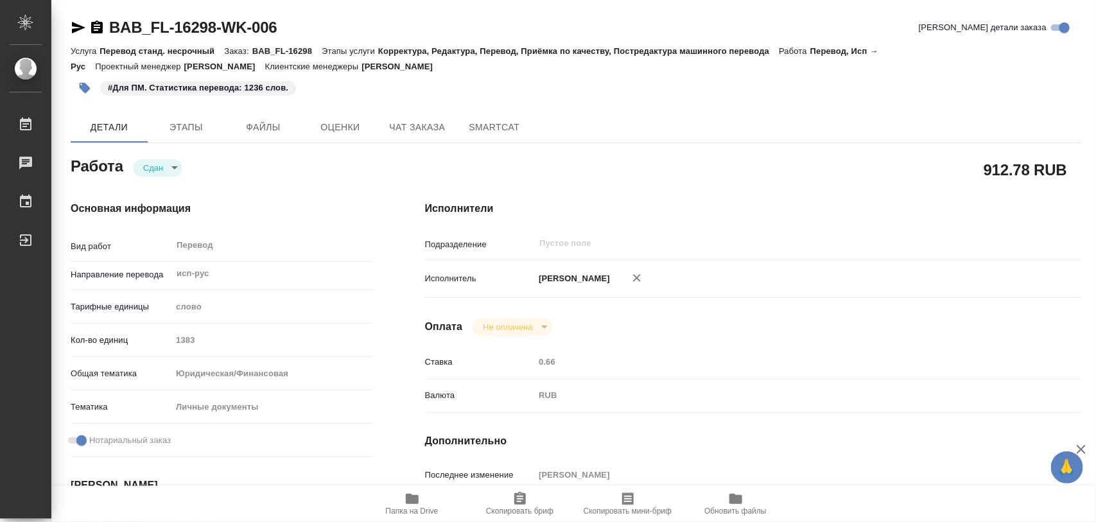
type input "closed"
type textarea "Перевод"
type textarea "x"
type input "исп-рус"
type input "5a8b1489cc6b4906c91bfd90"
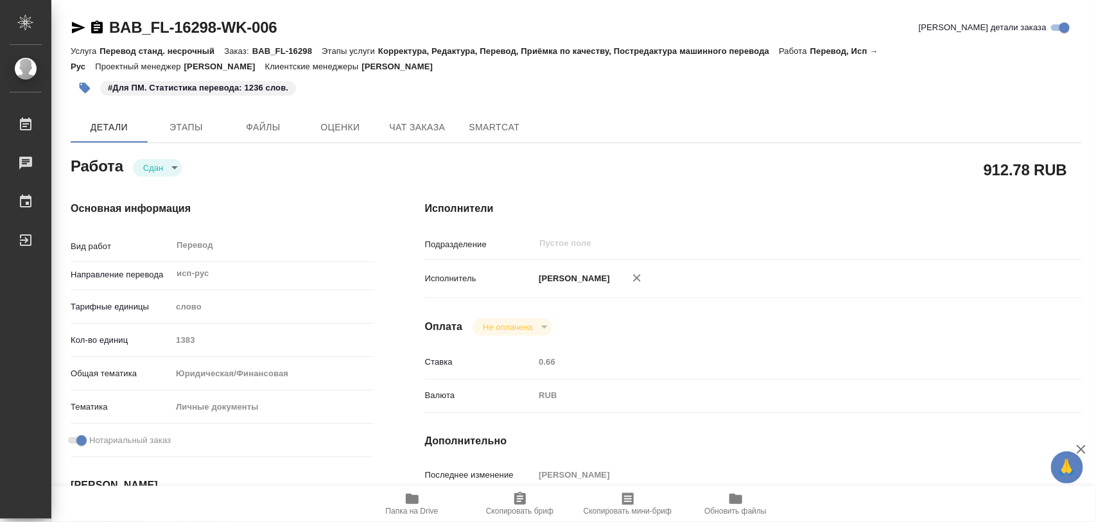
type input "1383"
type input "yr-fn"
type input "5a8b8b956a9677013d343cfe"
checkbox input "true"
type input "07.08.2025 20:47"
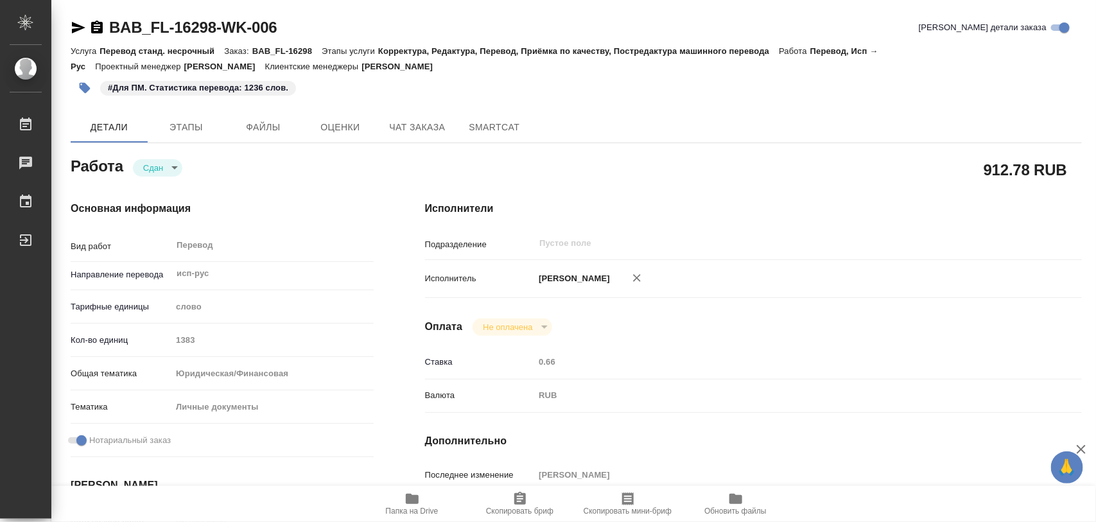
type input "08.08.2025 11:09"
type input "12.08.2025 14:00"
type input "12.08.2025 15:16"
type input "12.08.2025 15:00"
type input "notPayed"
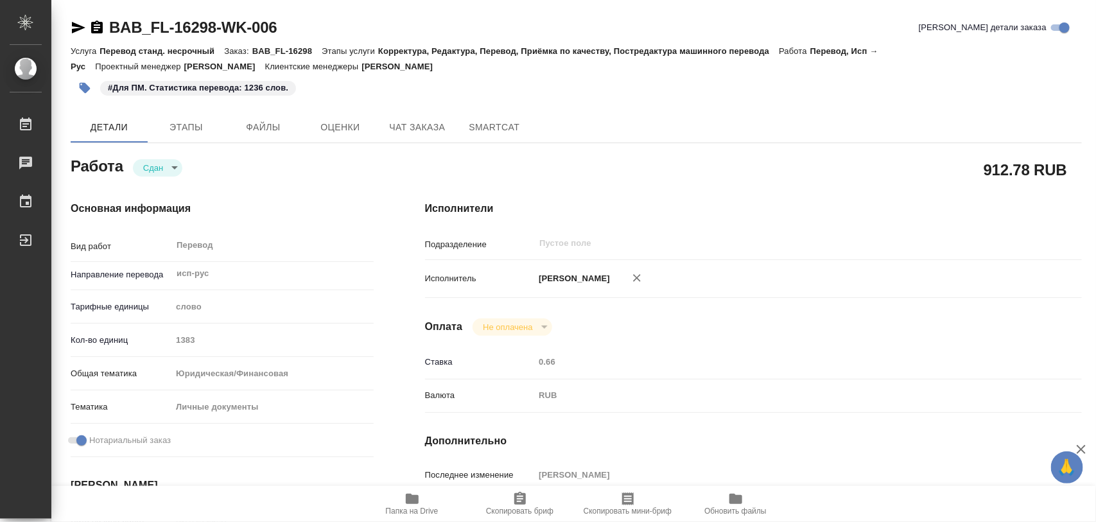
type input "0.66"
type input "RUB"
type input "Голубев Дмитрий"
type textarea "x"
type textarea "/Clients/FL_BAB/Orders/BAB_FL-16298/Translated/BAB_FL-16298-WK-006"
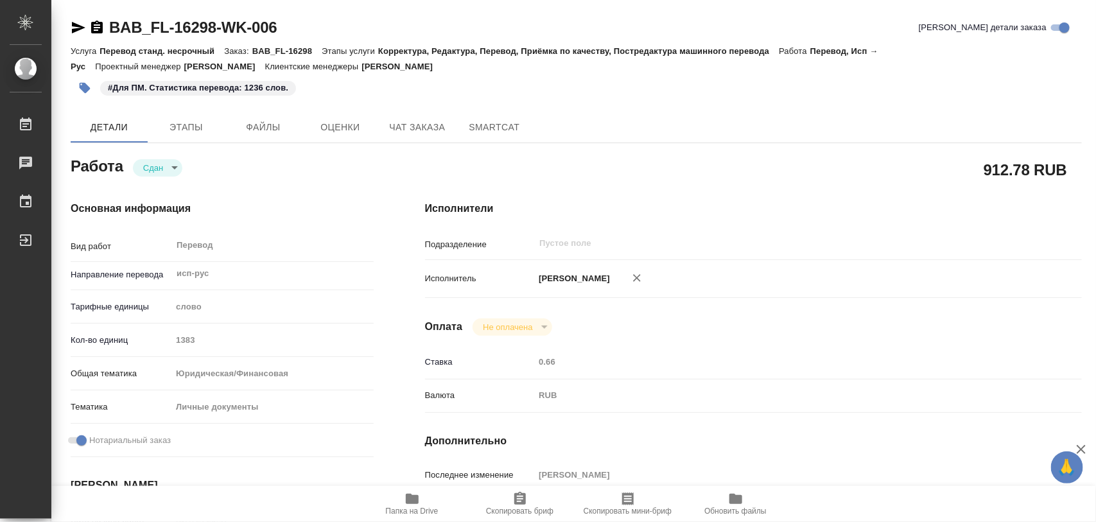
type textarea "x"
type input "BAB_FL-16298"
type input "Перевод станд. несрочный"
type input "Корректура, Редактура, Перевод, Приёмка по качеству, Постредактура машинного пе…"
type input "Голубев Дмитрий"
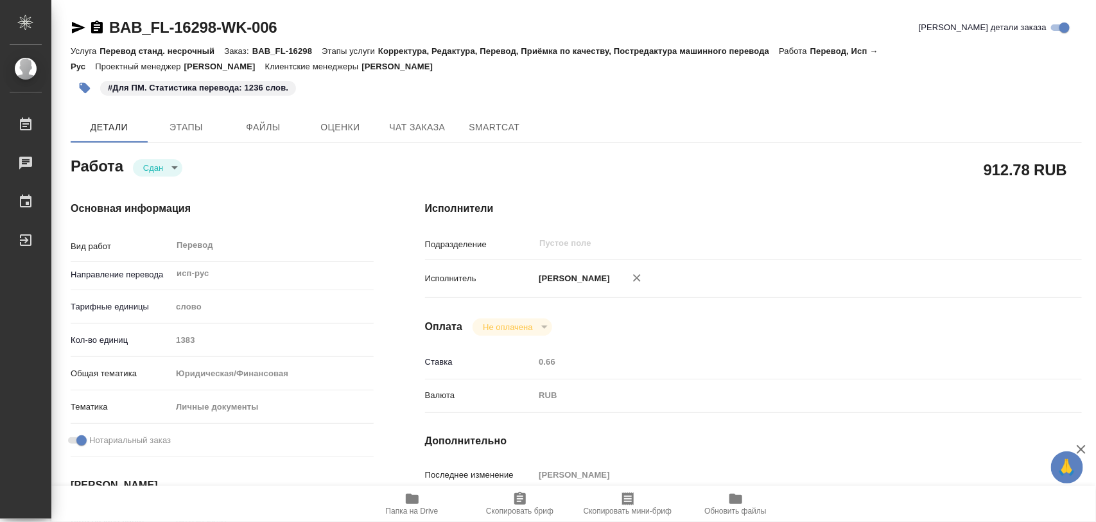
type input "/Clients/FL_BAB/Orders/BAB_FL-16298"
type textarea "x"
type textarea "Сахарово Самора Мальдонадо Эдгар Если будет верстка - отдать Матвеевой Марии (е…"
type textarea "x"
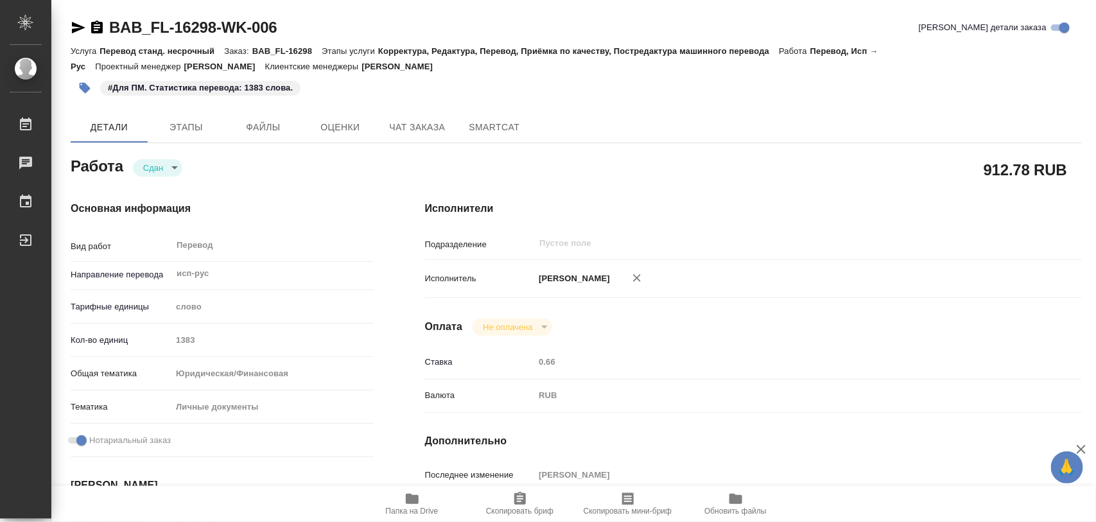
type textarea "x"
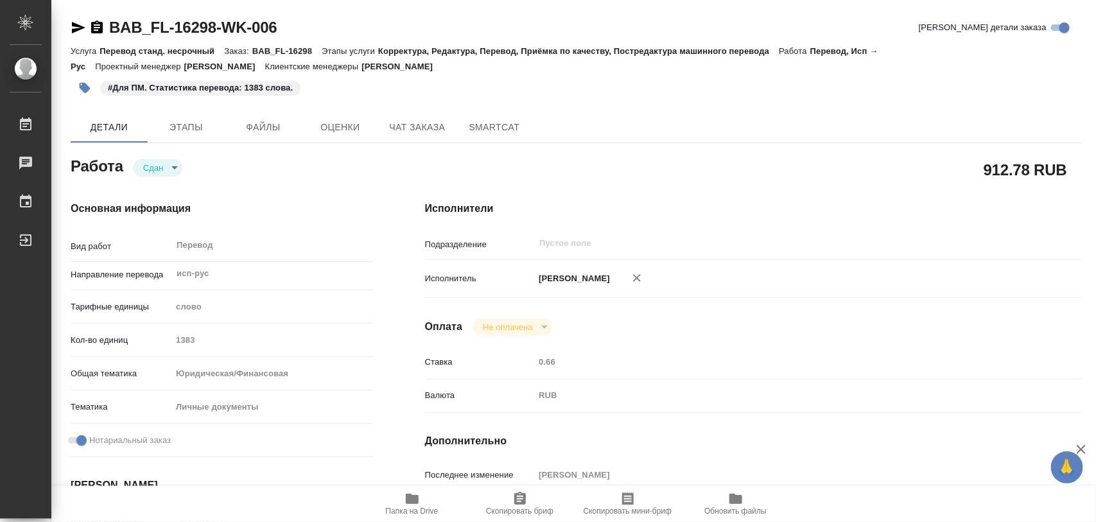
type textarea "x"
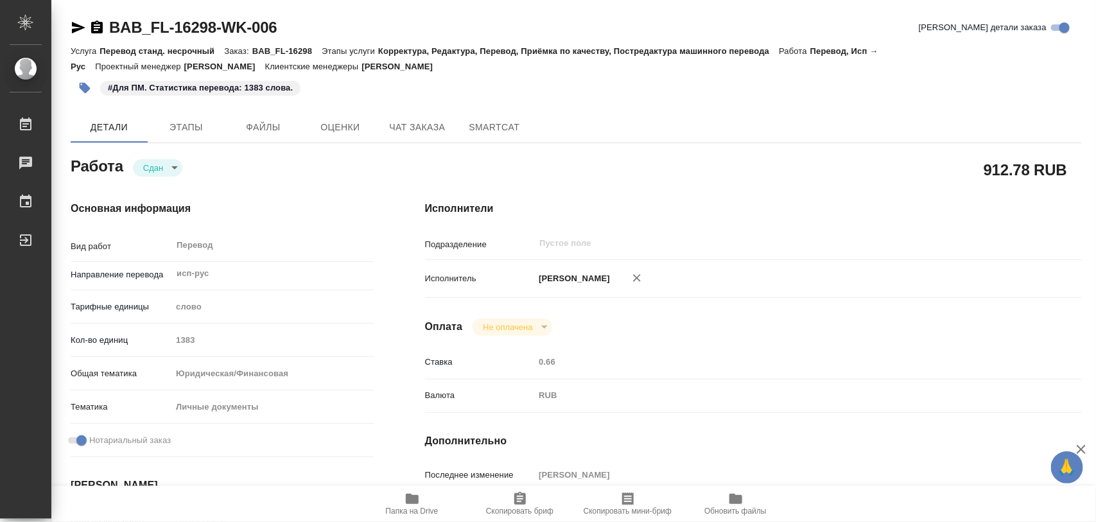
type textarea "x"
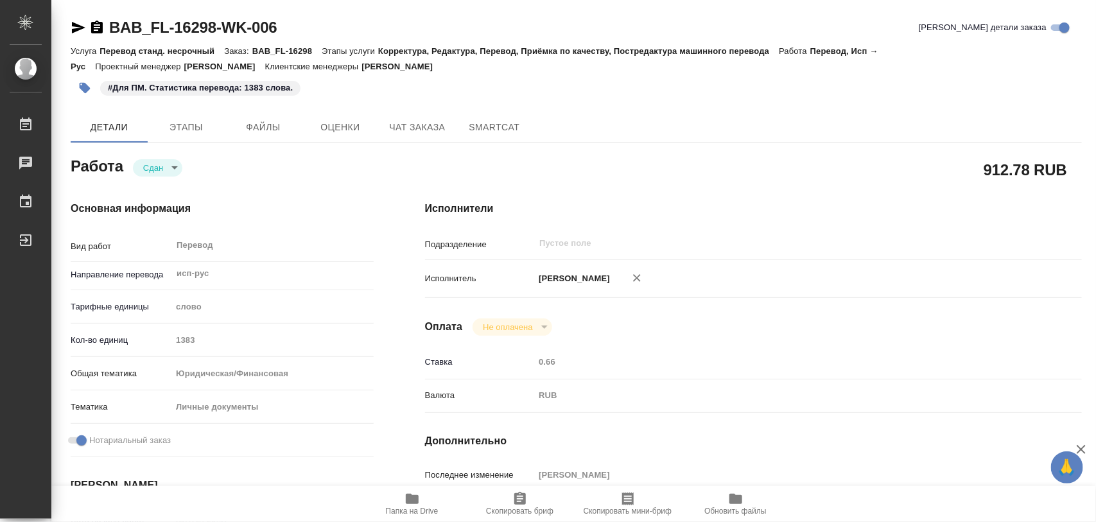
type textarea "x"
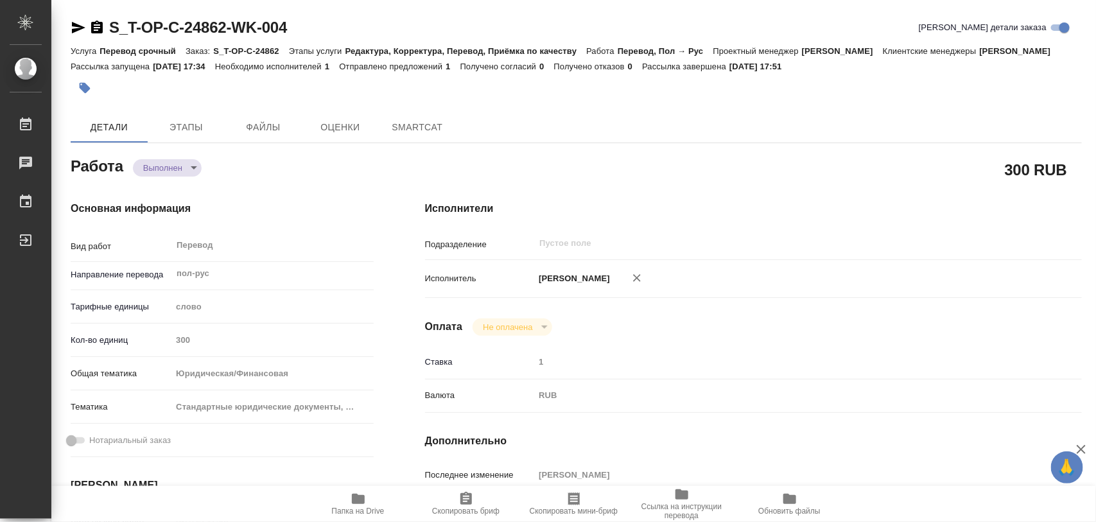
type textarea "x"
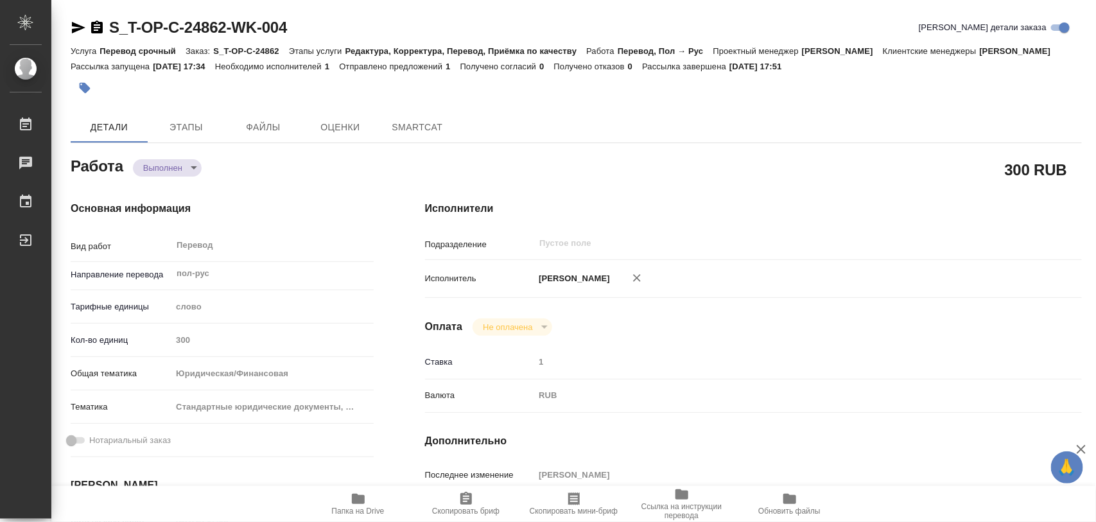
type textarea "x"
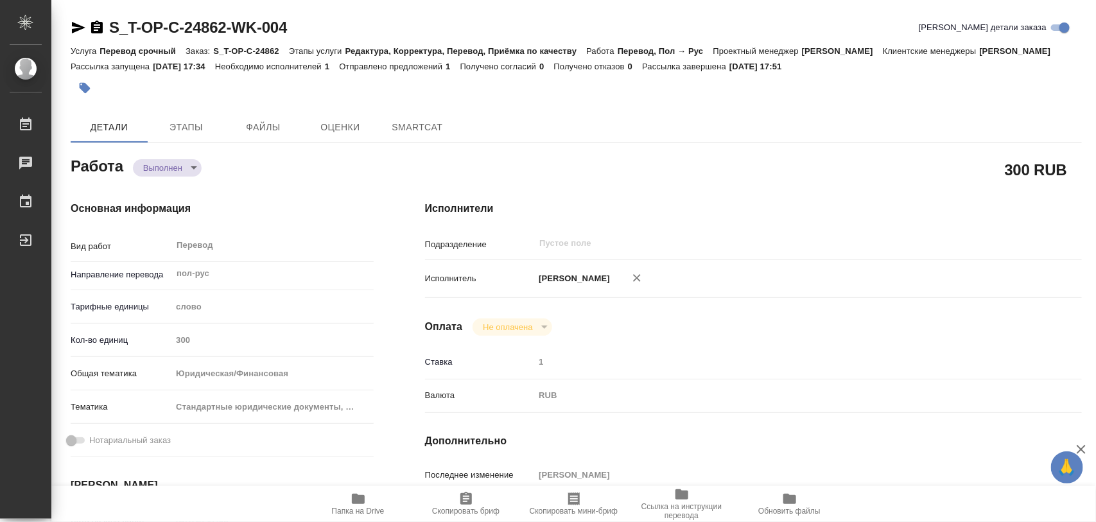
type textarea "x"
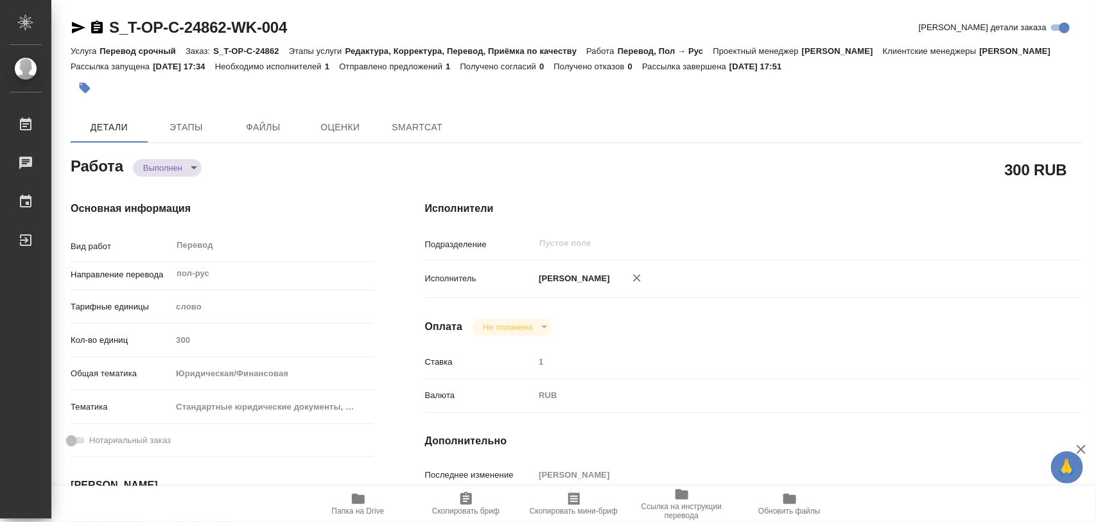
type textarea "x"
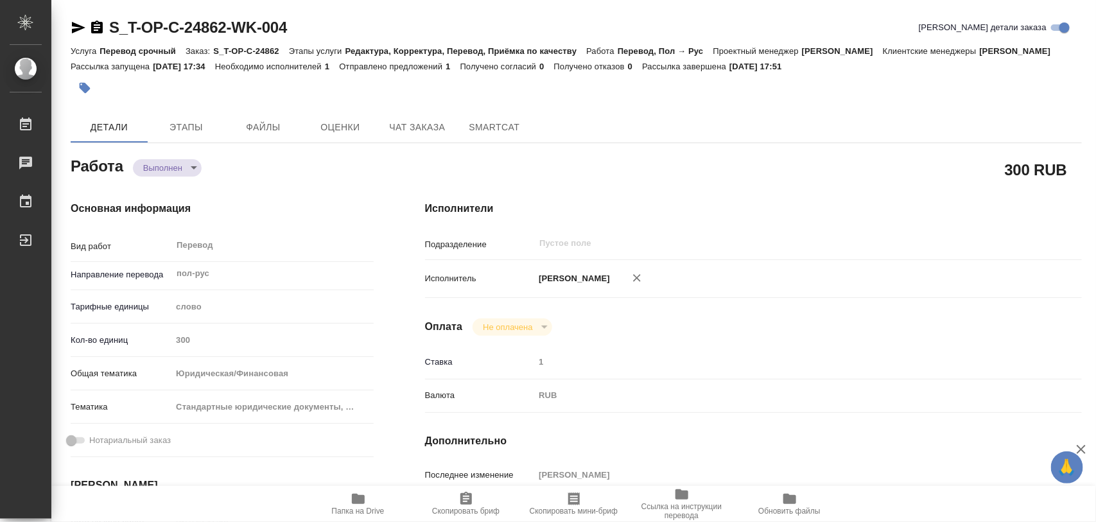
type textarea "x"
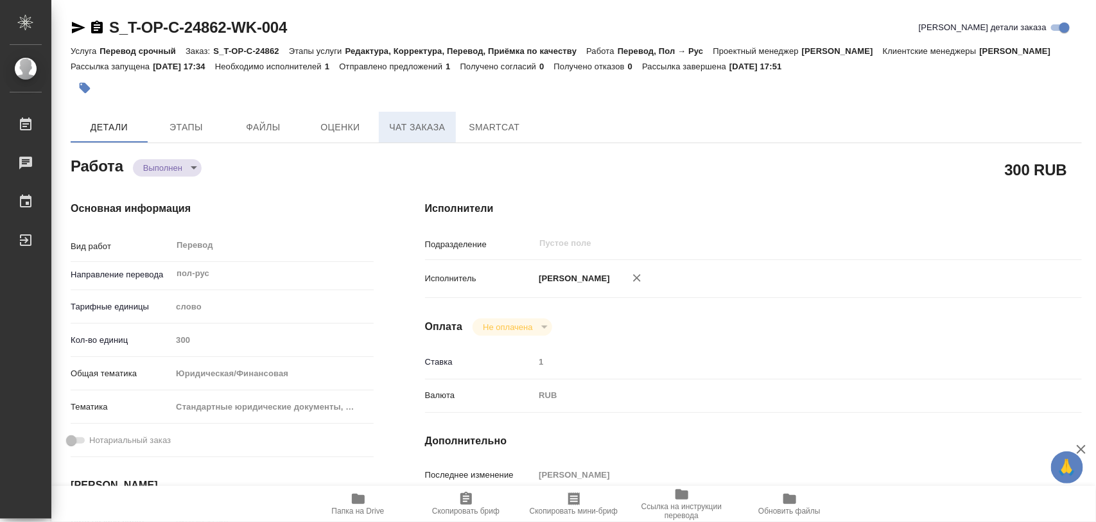
type textarea "x"
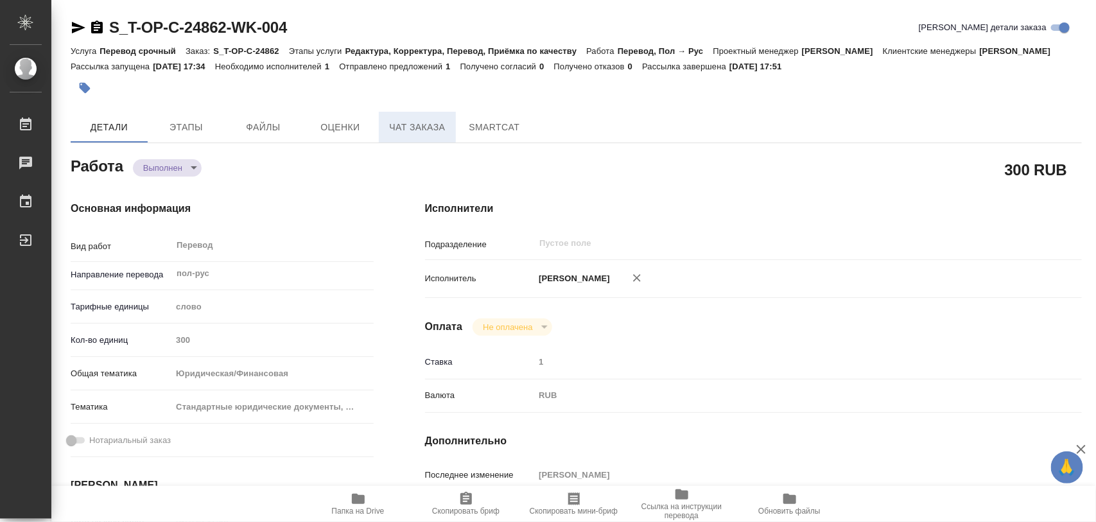
click at [410, 135] on span "Чат заказа" at bounding box center [418, 127] width 62 height 16
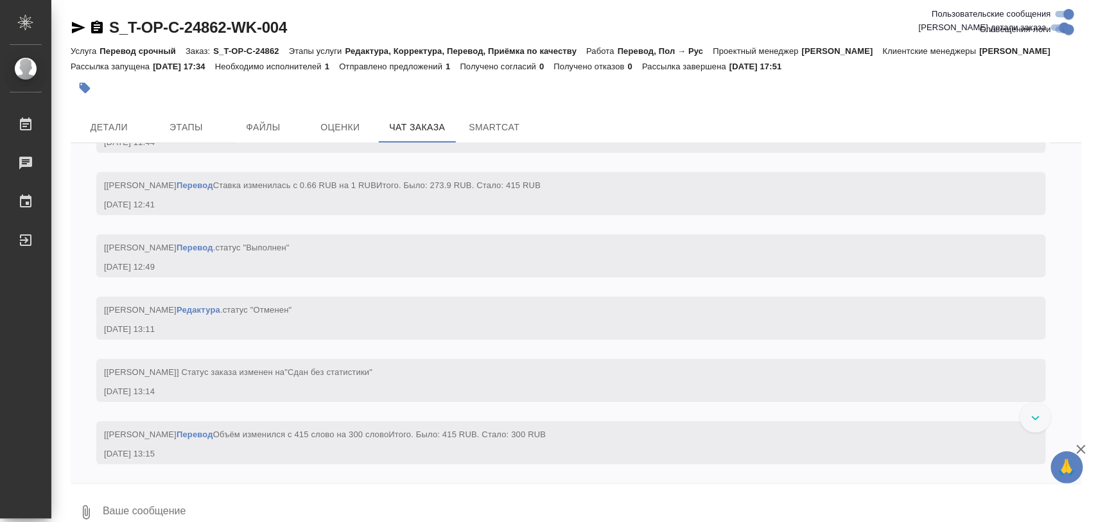
scroll to position [2006, 0]
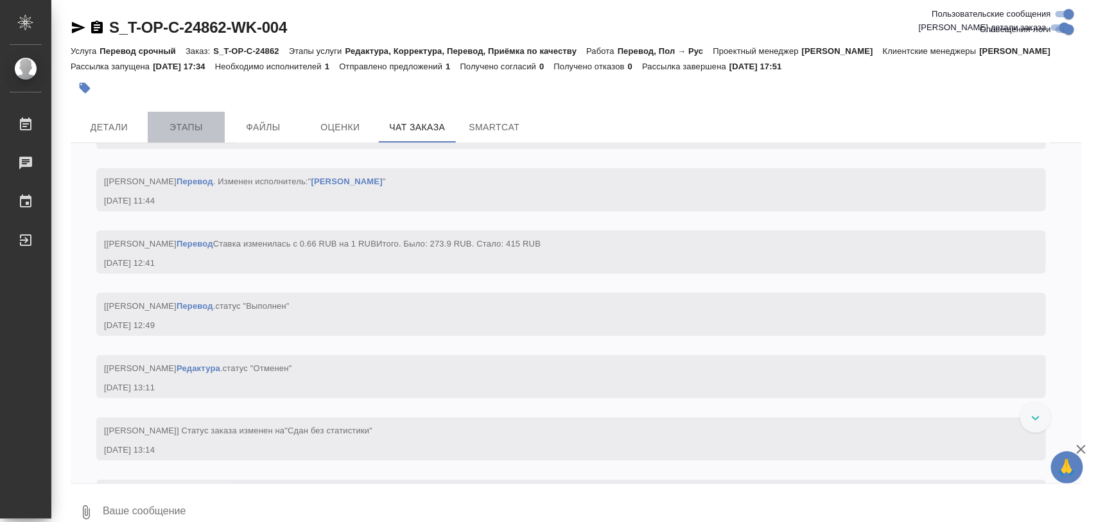
click at [182, 135] on span "Этапы" at bounding box center [186, 127] width 62 height 16
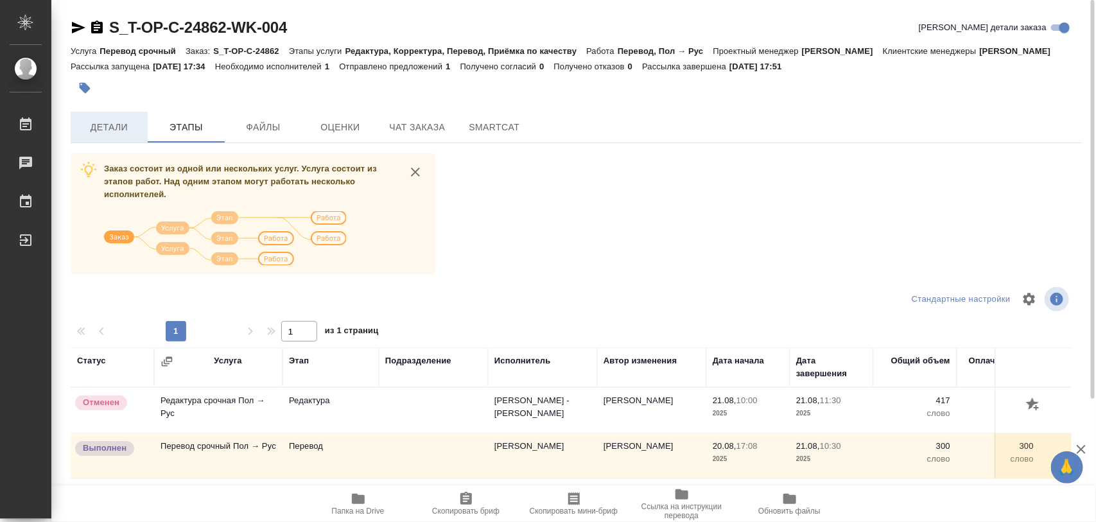
click at [112, 135] on span "Детали" at bounding box center [109, 127] width 62 height 16
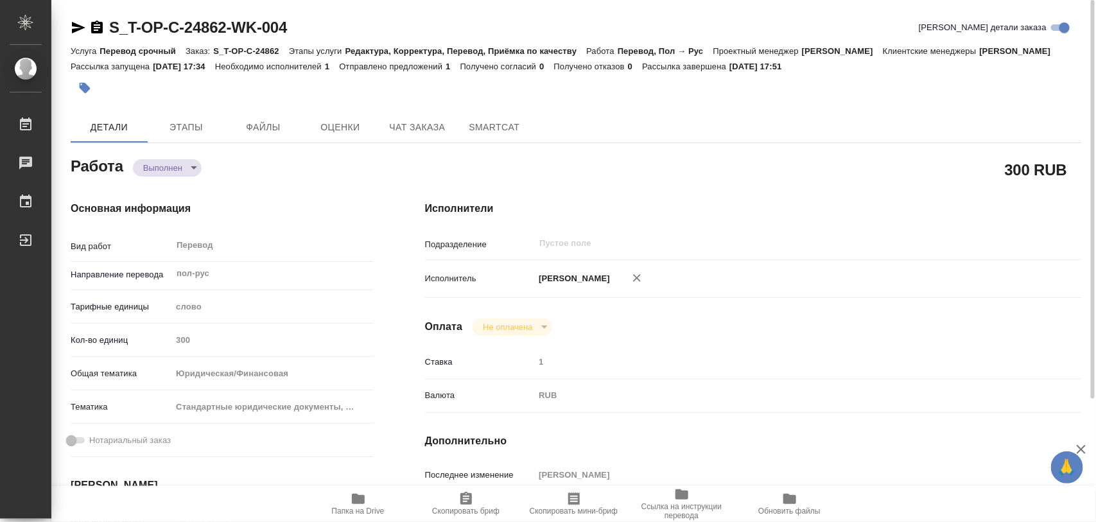
type textarea "x"
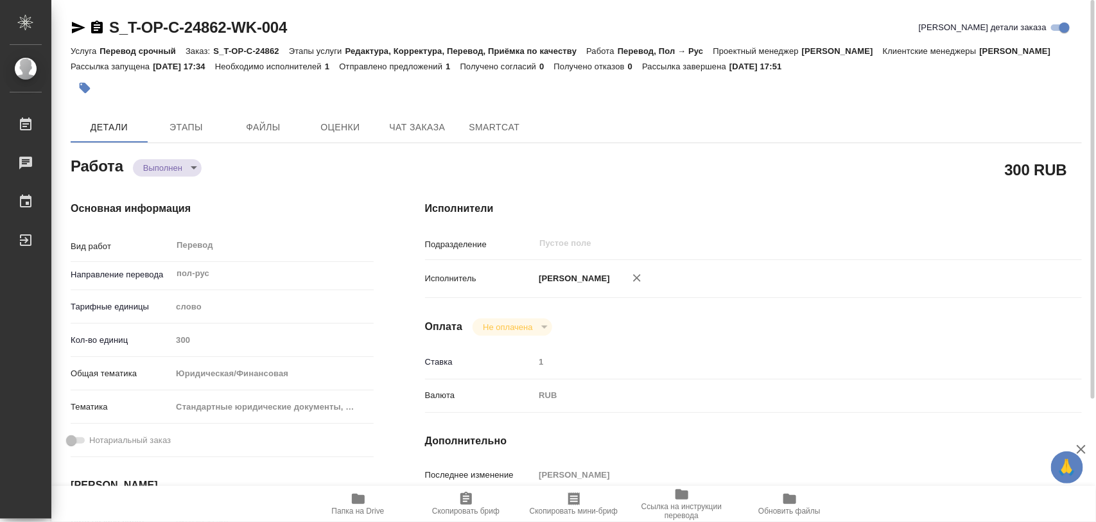
type textarea "x"
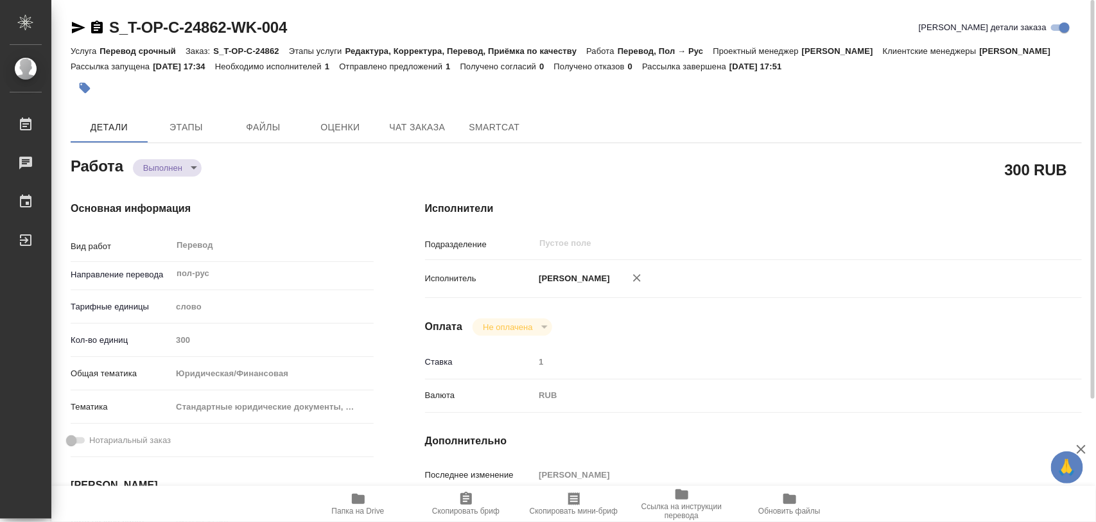
type textarea "x"
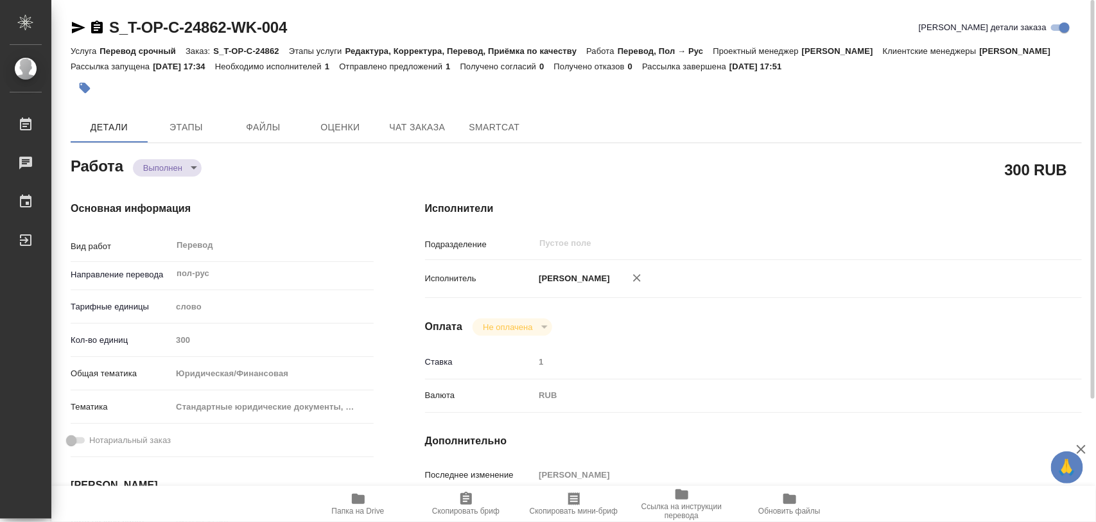
type textarea "x"
